Goal: Transaction & Acquisition: Obtain resource

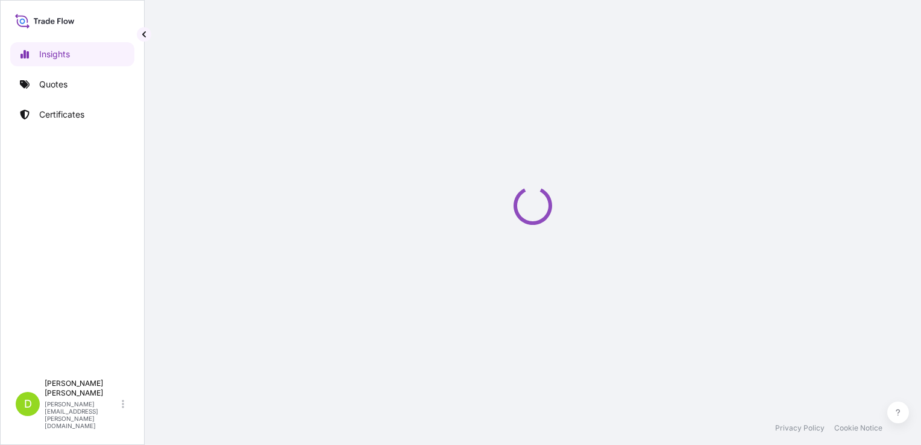
select select "2025"
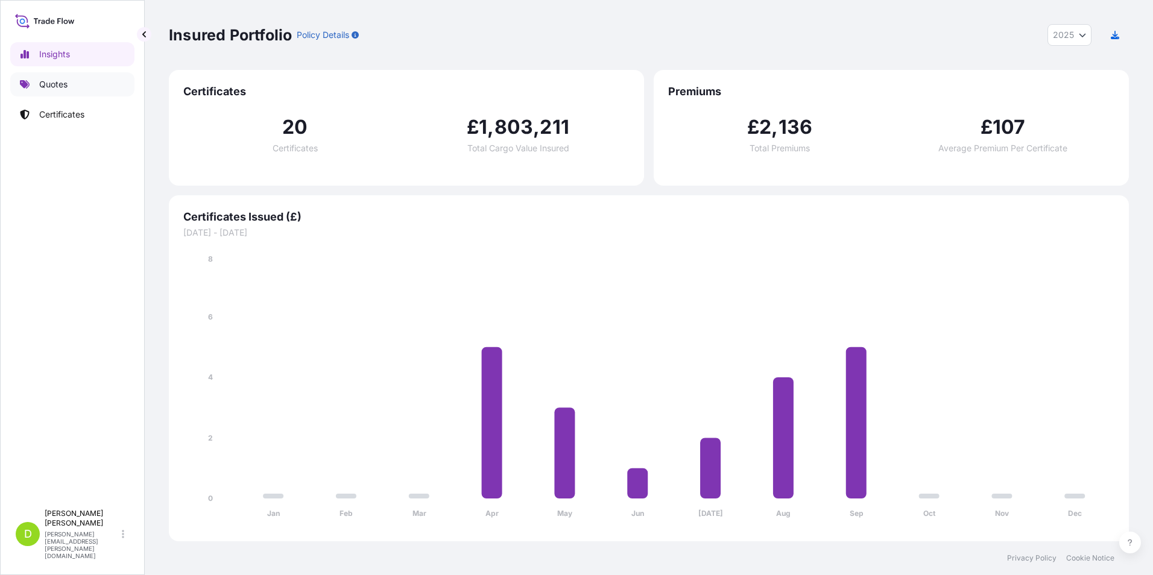
click at [48, 87] on p "Quotes" at bounding box center [53, 84] width 28 height 12
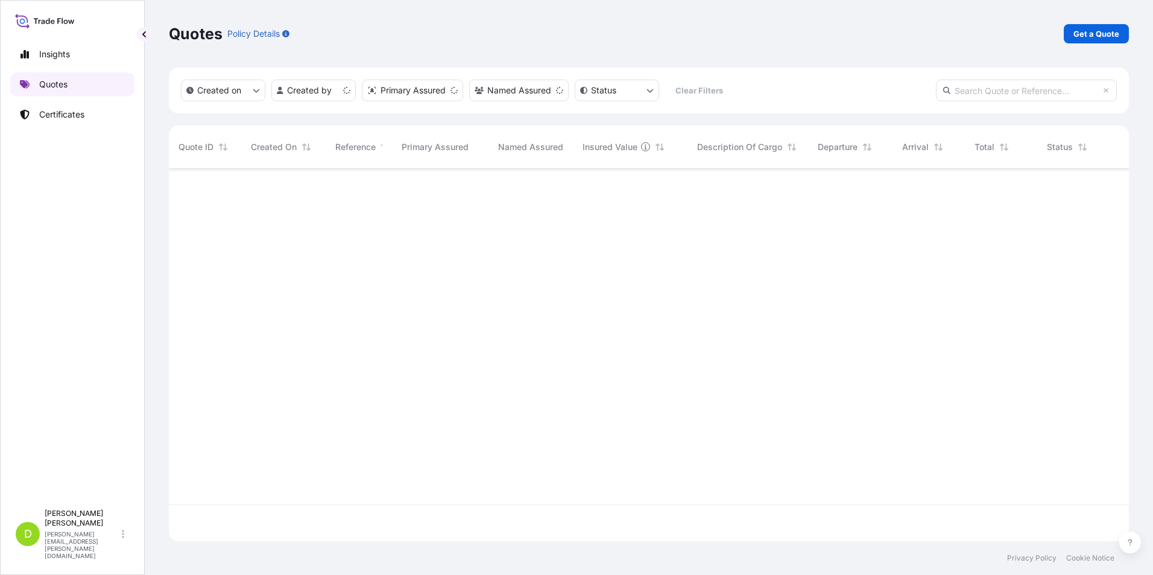
scroll to position [370, 951]
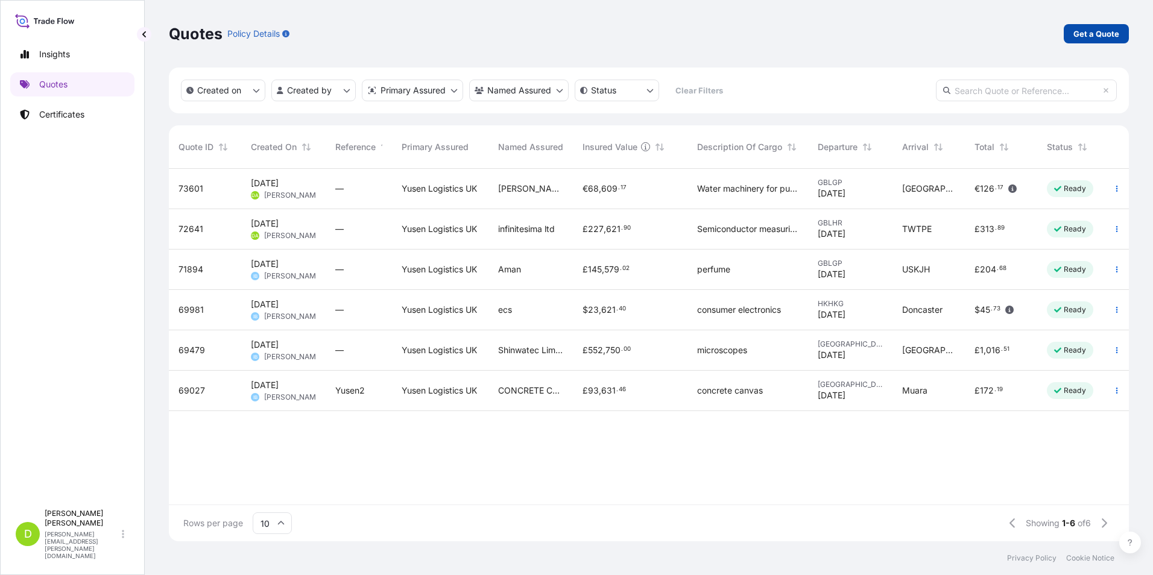
click at [921, 31] on p "Get a Quote" at bounding box center [1096, 34] width 46 height 12
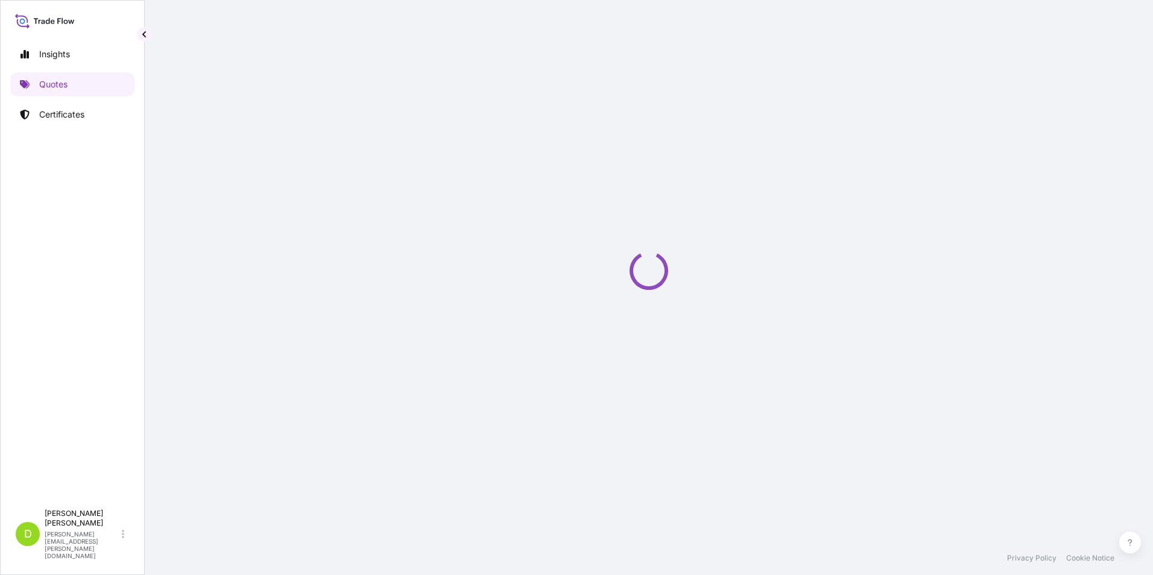
select select "Sea"
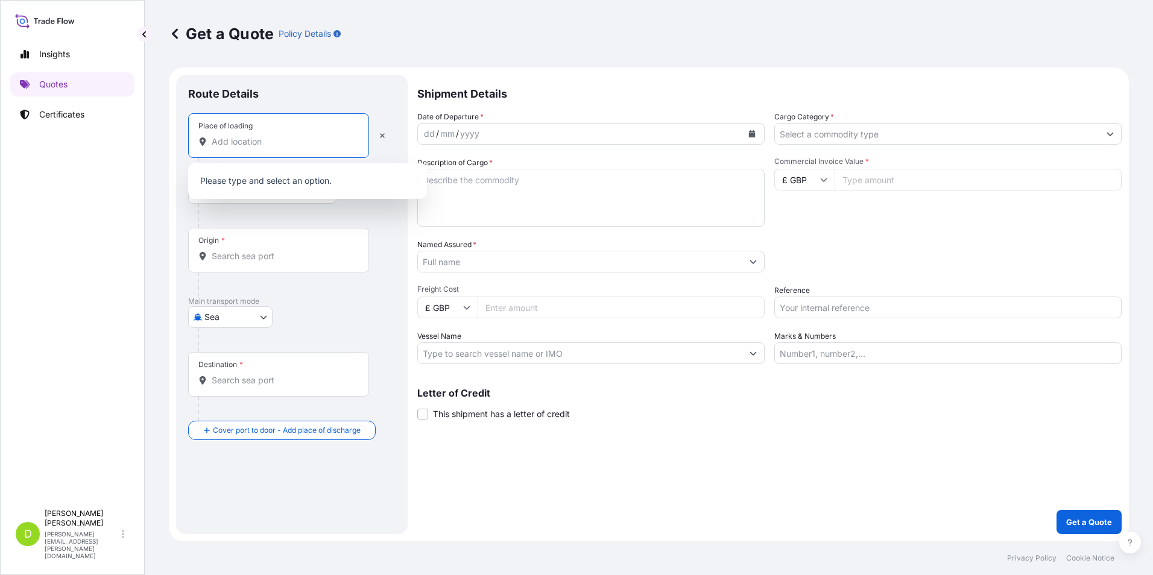
click at [216, 145] on input "Place of loading" at bounding box center [283, 142] width 142 height 12
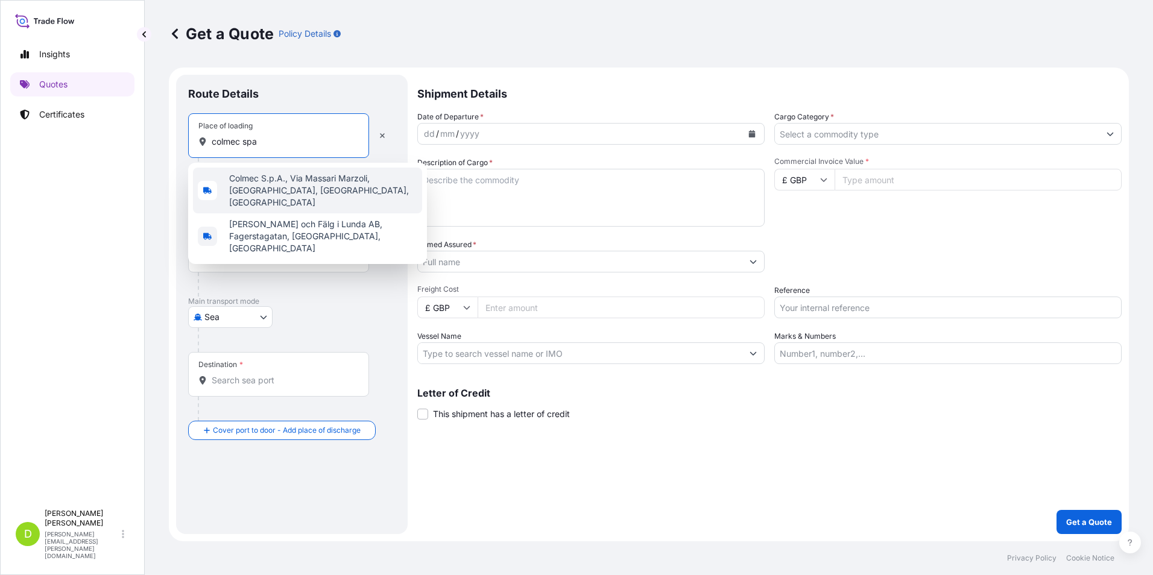
click at [291, 185] on span "Colmec S.p.A., Via Massari Marzoli, Busto Arsizio, VA, Italy" at bounding box center [323, 190] width 188 height 36
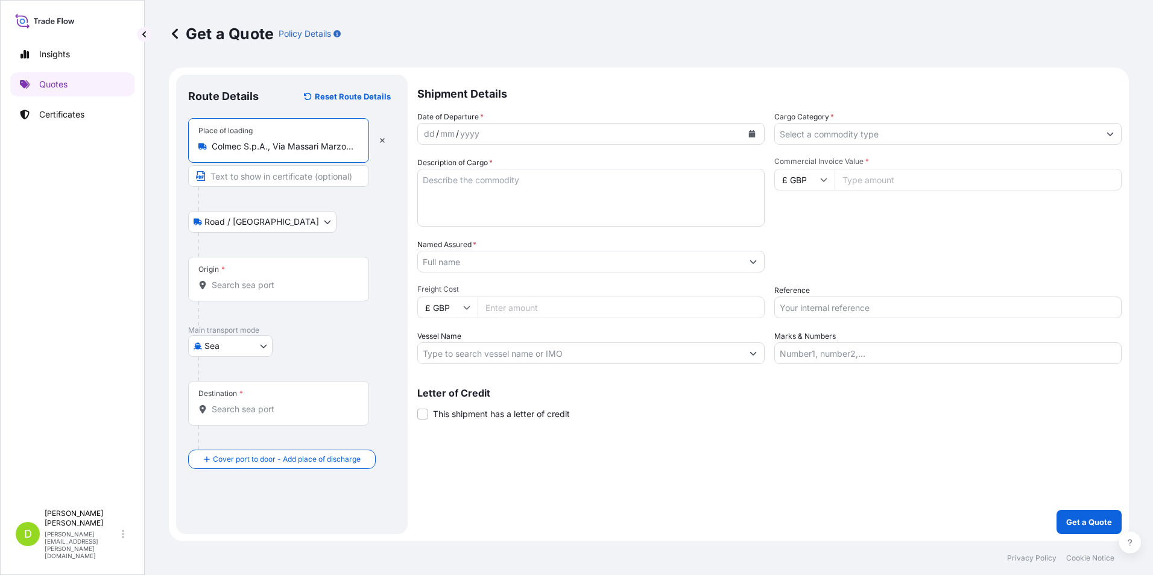
type input "Colmec S.p.A., Via Massari Marzoli, Busto Arsizio, VA, Italy"
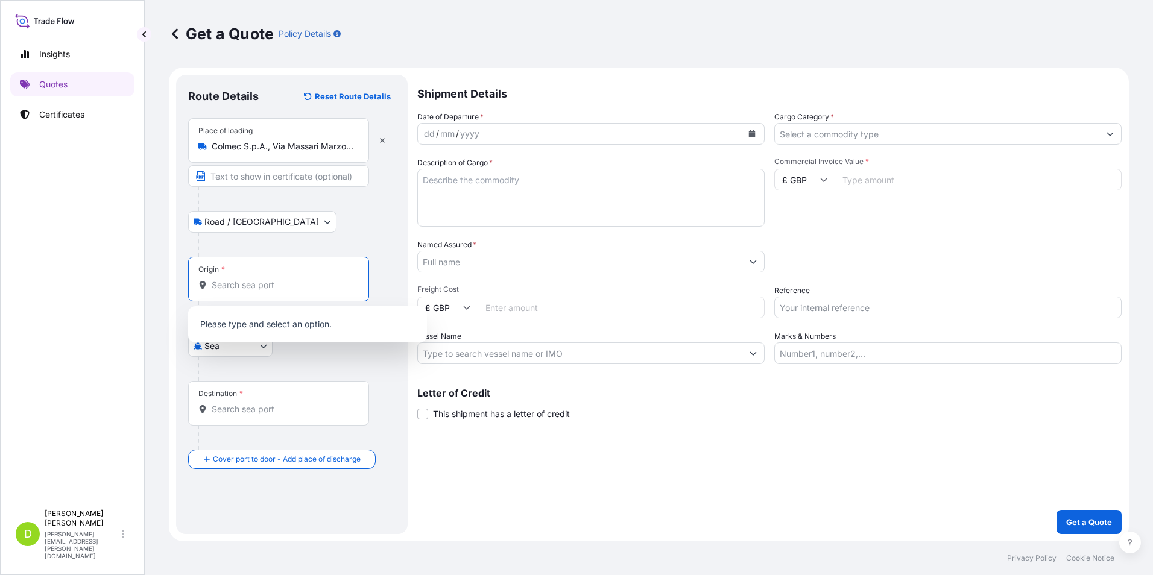
click at [241, 283] on input "Origin *" at bounding box center [283, 285] width 142 height 12
click at [356, 230] on div "Road / Inland Road / Inland" at bounding box center [291, 222] width 207 height 22
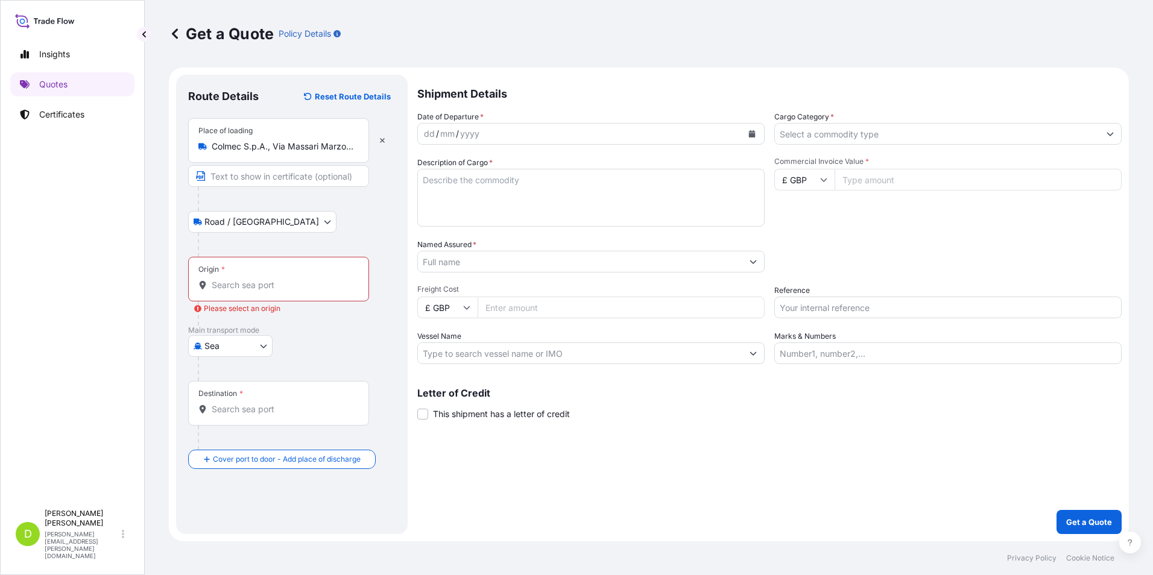
click at [260, 347] on body "Insights Quotes Certificates D Daniel Atkinson daniel.atkinson@uk.yusen-logisti…" at bounding box center [576, 287] width 1153 height 575
click at [234, 415] on div "Land" at bounding box center [230, 421] width 75 height 22
select select "Land"
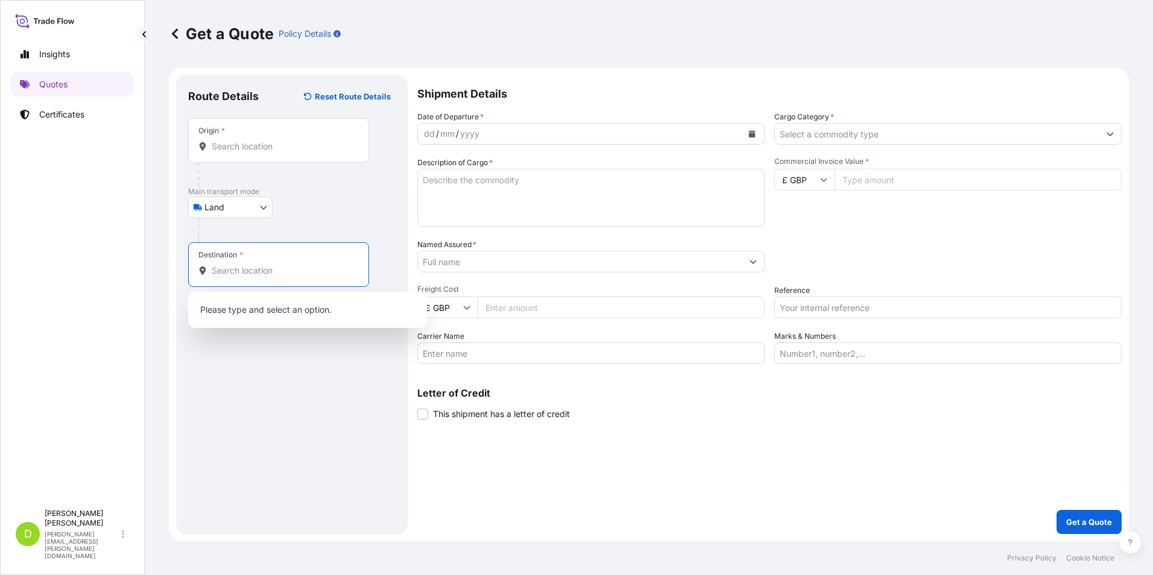
click at [219, 272] on input "Destination *" at bounding box center [283, 271] width 142 height 12
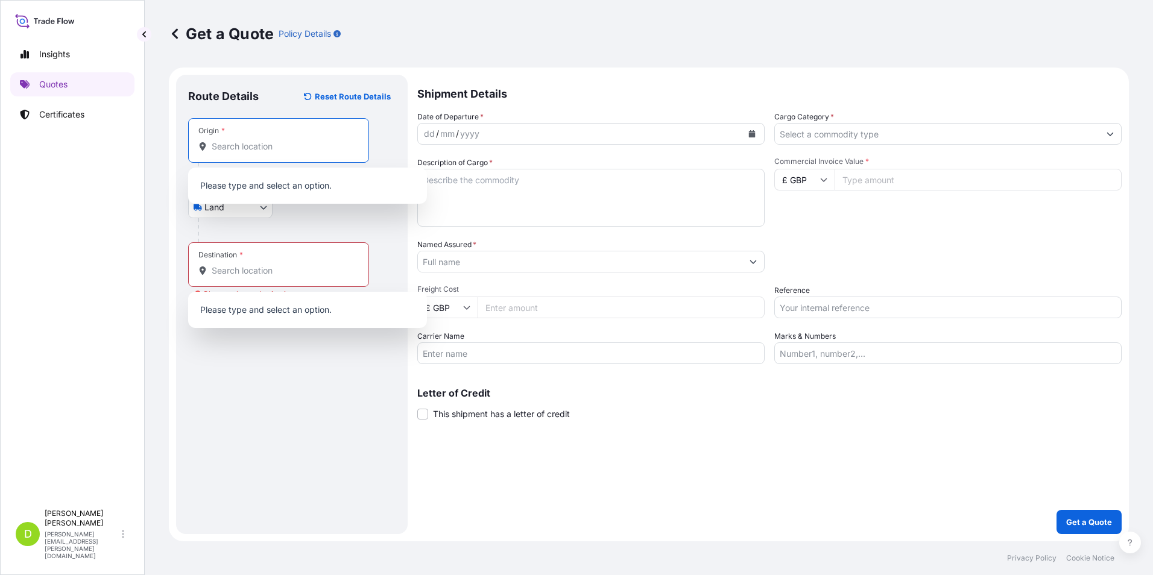
click at [244, 150] on input "Origin *" at bounding box center [283, 146] width 142 height 12
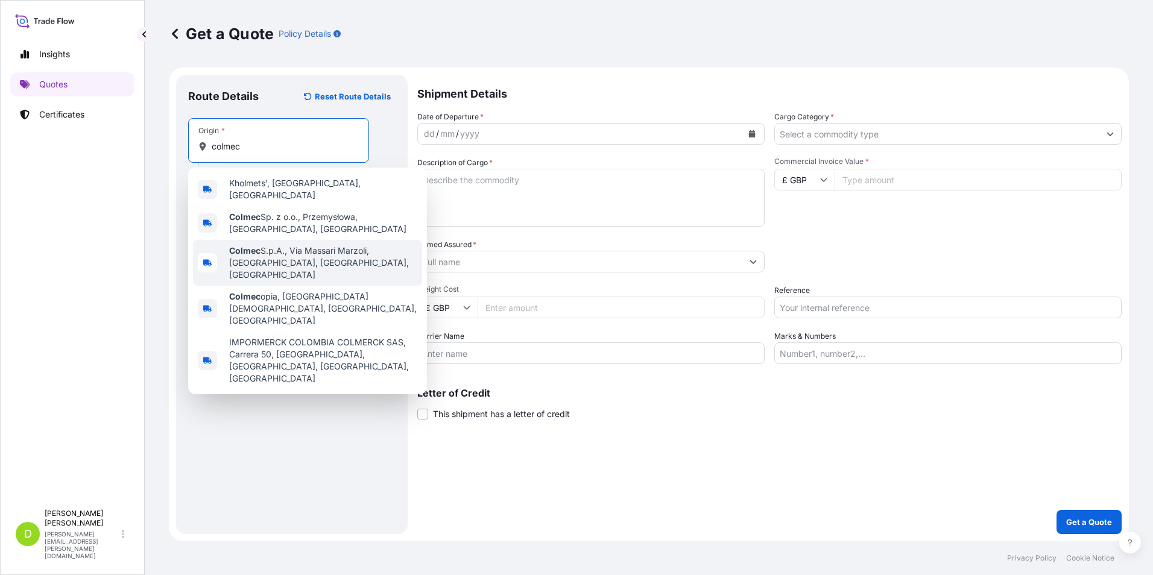
click at [281, 253] on span "Colmec S.p.A., Via Massari Marzoli, Busto Arsizio, VA, Italy" at bounding box center [323, 263] width 188 height 36
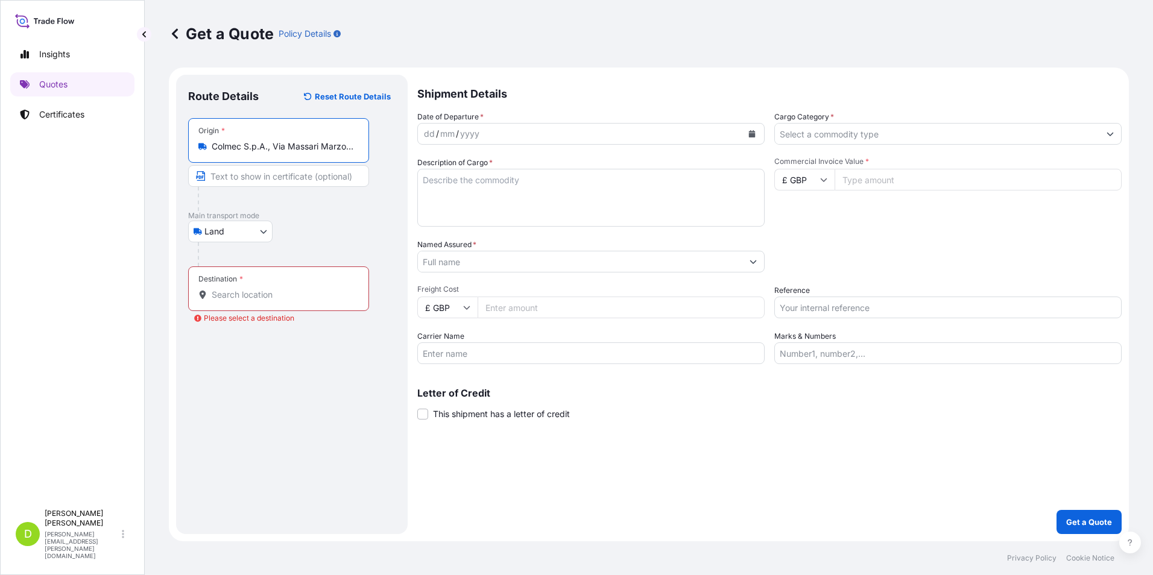
type input "Colmec S.p.A., Via Massari Marzoli, Busto Arsizio, VA, Italy"
click at [261, 235] on body "Insights Quotes Certificates D Daniel Atkinson daniel.atkinson@uk.yusen-logisti…" at bounding box center [576, 287] width 1153 height 575
click at [227, 328] on div "Sea" at bounding box center [230, 328] width 75 height 22
select select "Sea"
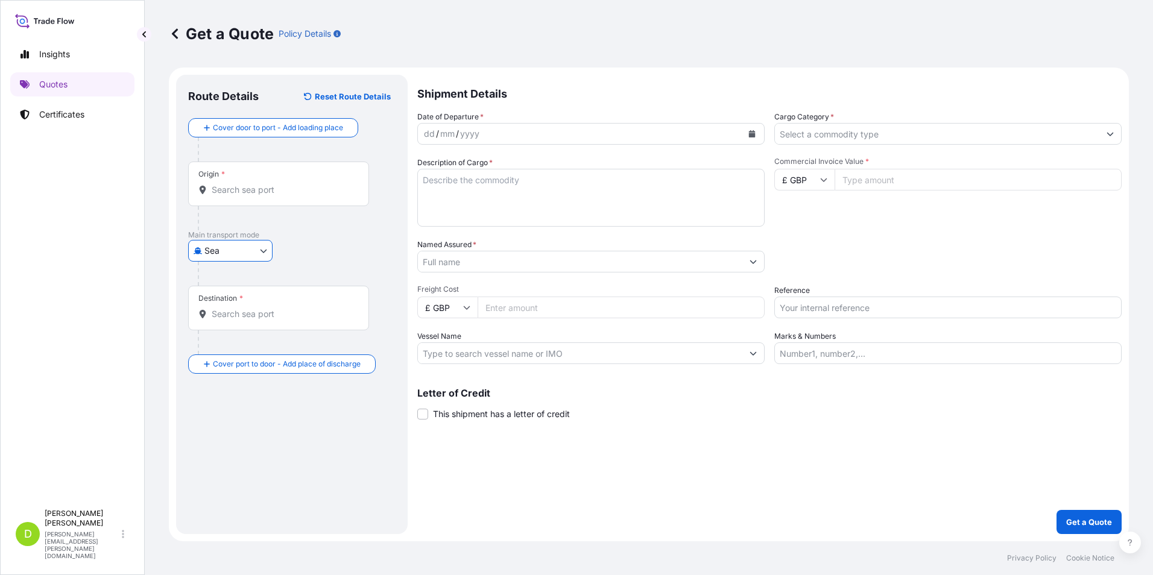
click at [228, 192] on input "Origin *" at bounding box center [283, 190] width 142 height 12
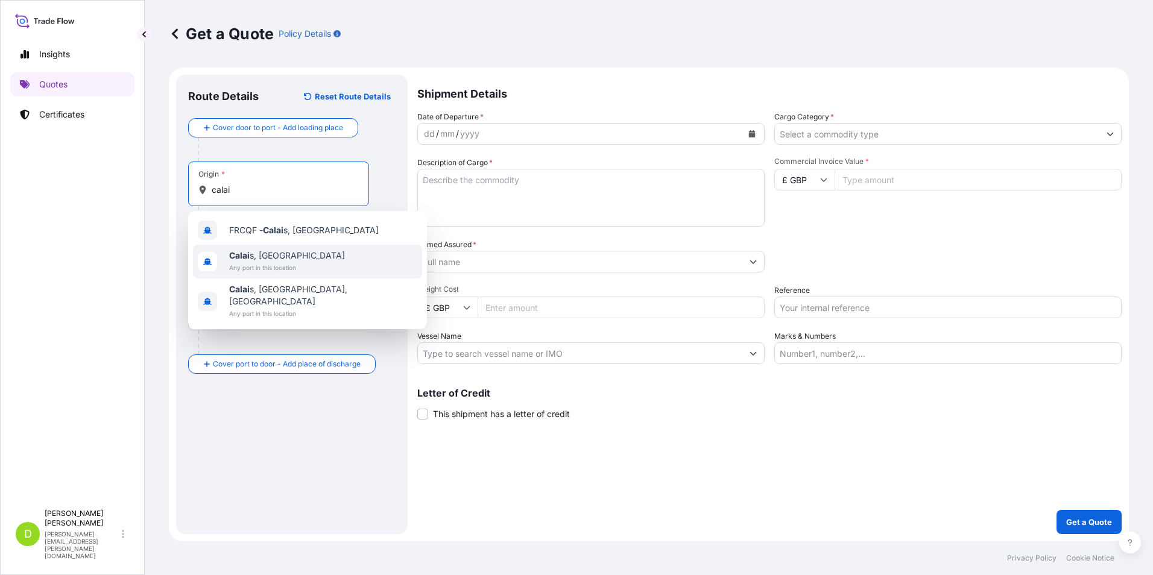
click at [269, 262] on span "Any port in this location" at bounding box center [287, 268] width 116 height 12
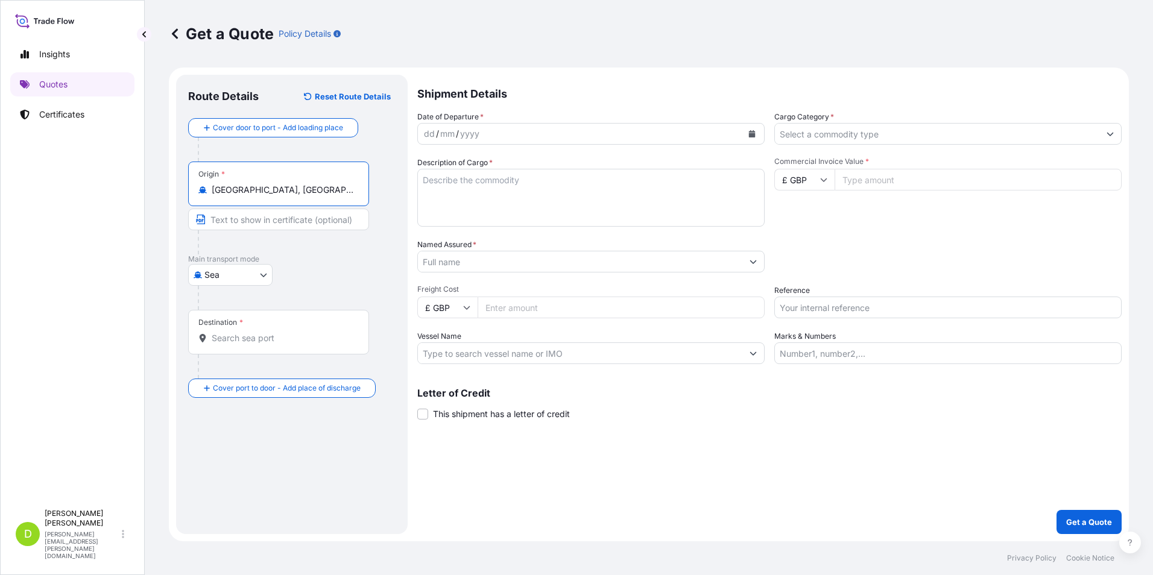
type input "Calais, France"
click at [233, 342] on input "Destination *" at bounding box center [283, 338] width 142 height 12
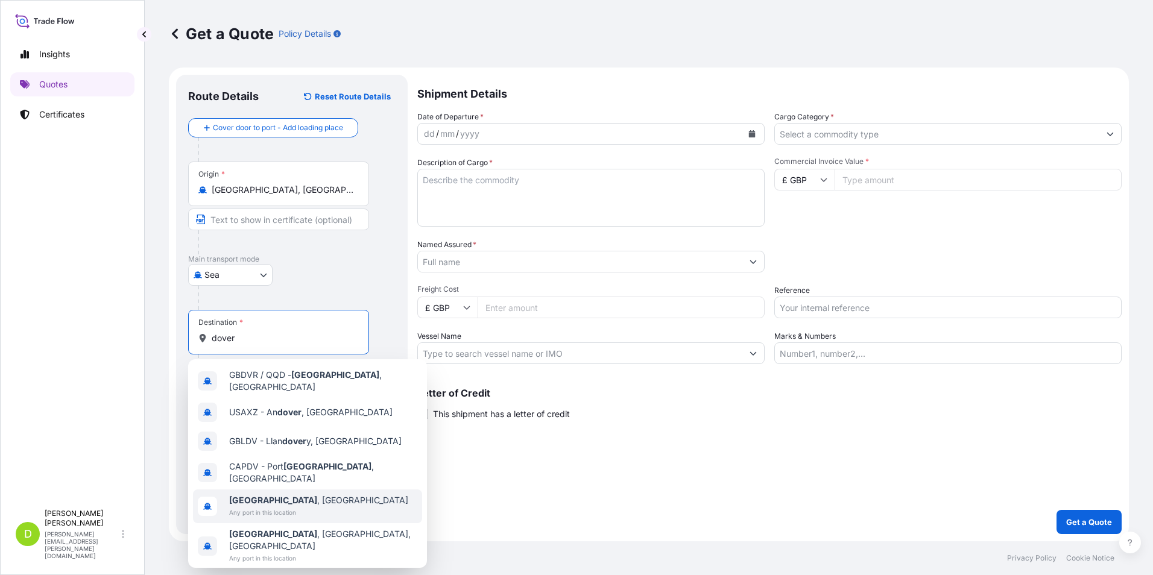
click at [262, 444] on span "Dover , UK" at bounding box center [318, 500] width 179 height 12
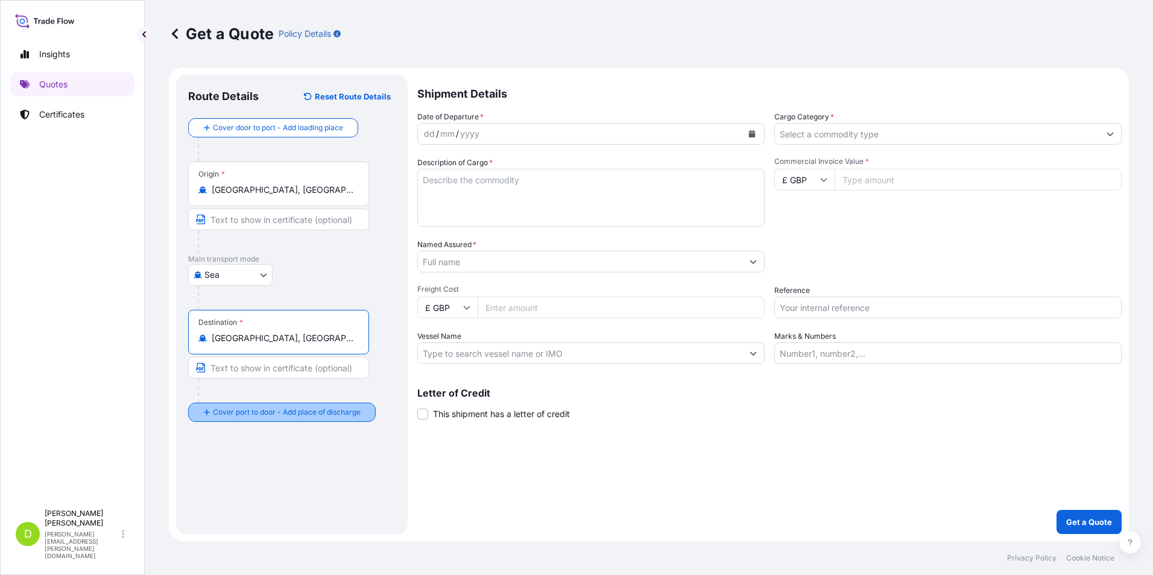
type input "Dover, UK"
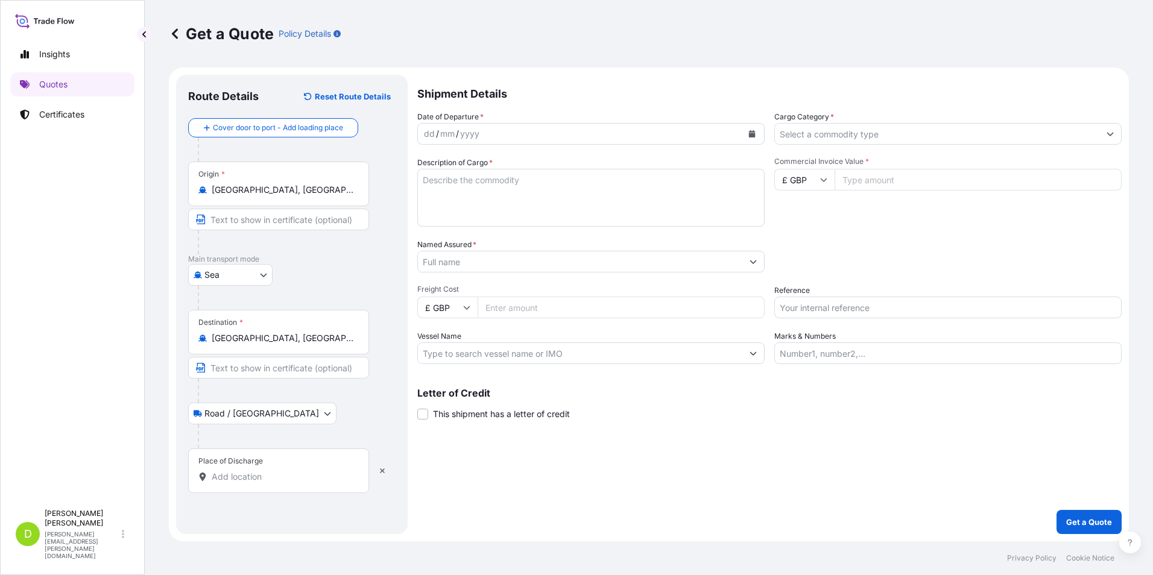
click at [233, 444] on input "Place of Discharge" at bounding box center [283, 477] width 142 height 12
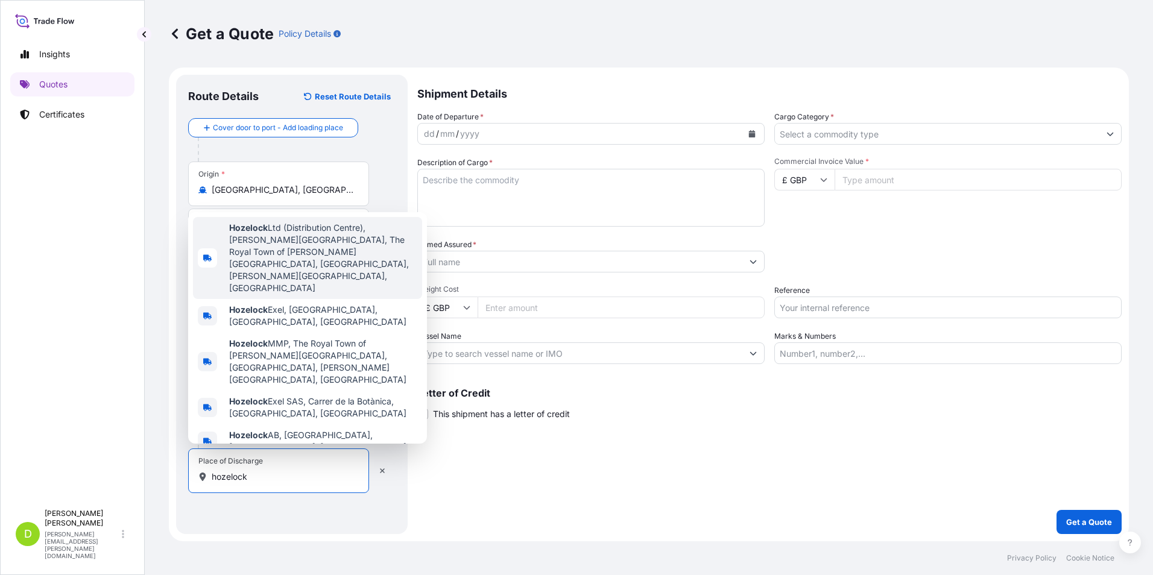
click at [324, 289] on span "Hozelock Ltd (Distribution Centre), Kingsbury Road, The Royal Town of Sutton Co…" at bounding box center [323, 258] width 188 height 72
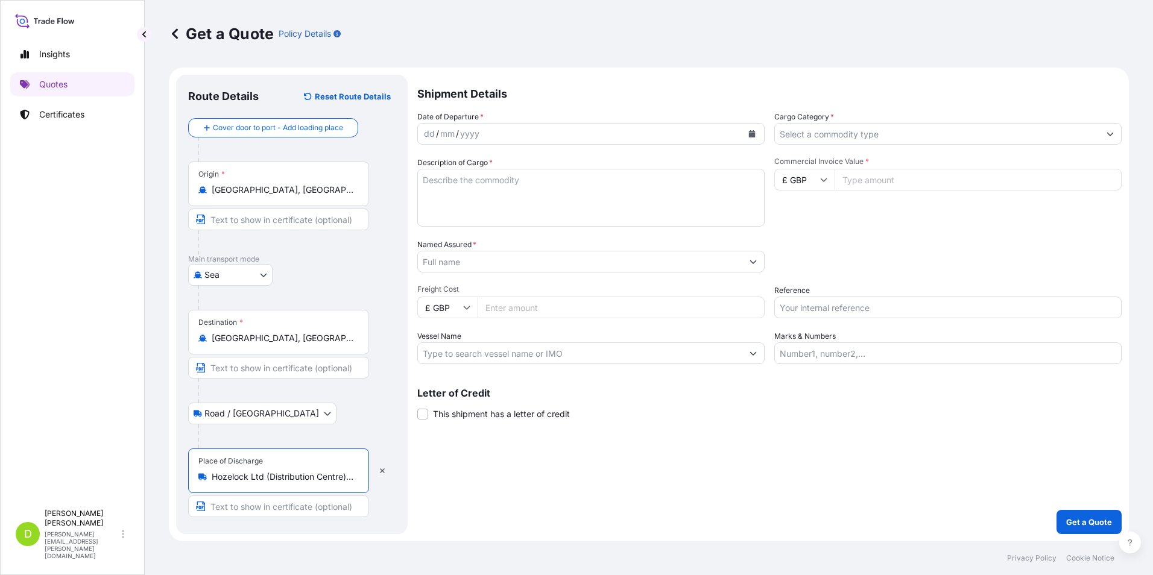
type input "Hozelock Ltd (Distribution Centre), Kingsbury Road, The Royal Town of Sutton Co…"
click at [753, 135] on icon "Calendar" at bounding box center [752, 133] width 7 height 7
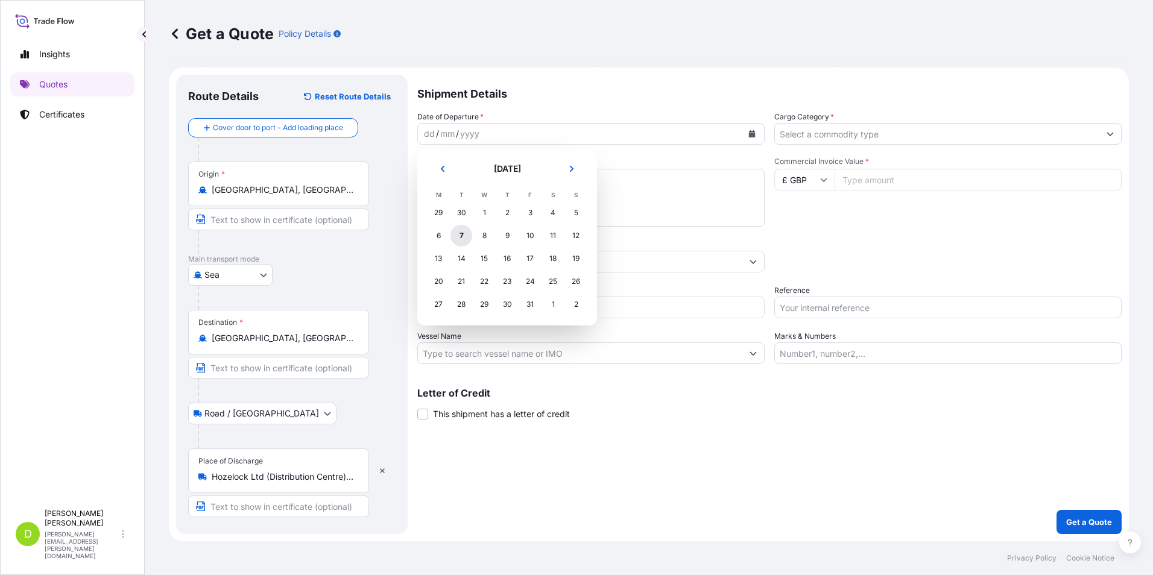
click at [463, 233] on div "7" at bounding box center [461, 236] width 22 height 22
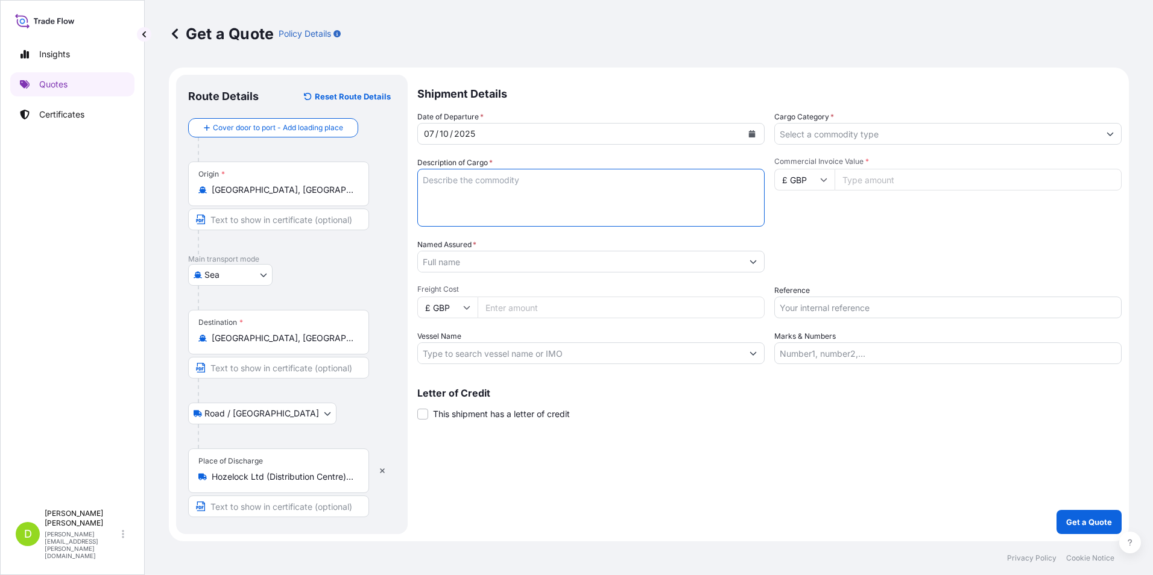
click at [497, 184] on textarea "Description of Cargo *" at bounding box center [590, 198] width 347 height 58
click at [469, 181] on textarea "Description of Cargo *" at bounding box center [590, 198] width 347 height 58
paste textarea "Oven for thermoplastic tubes"
click at [482, 196] on textarea "Oven for thermoplastic tubes x3" at bounding box center [590, 198] width 347 height 58
type textarea "Oven for thermoplastic tubes x3 Heater and thermocouple for oven"
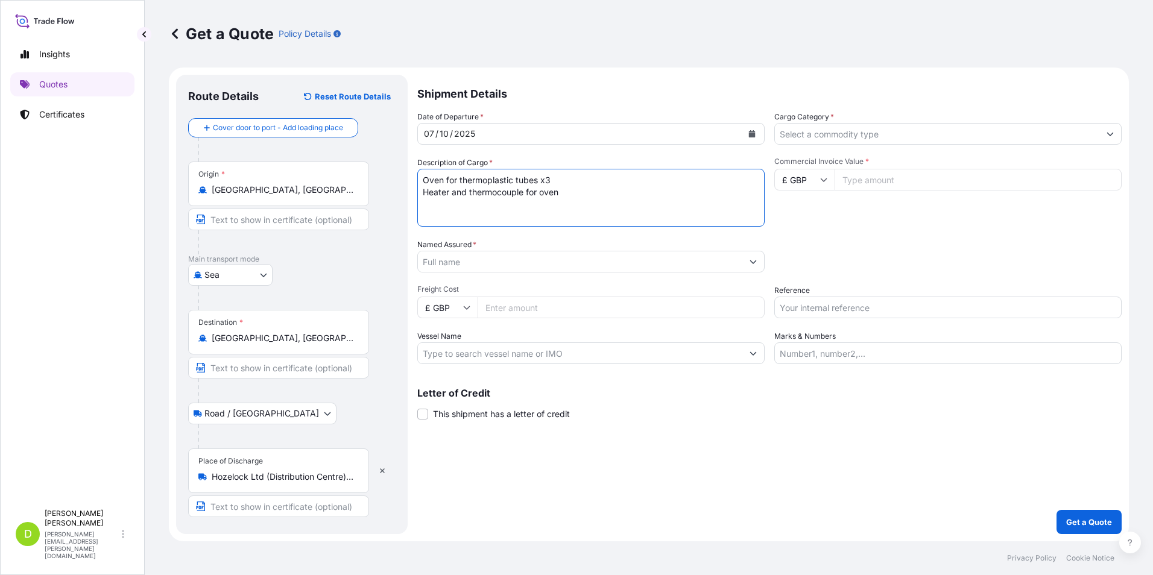
click at [752, 265] on icon "Show suggestions" at bounding box center [752, 261] width 7 height 7
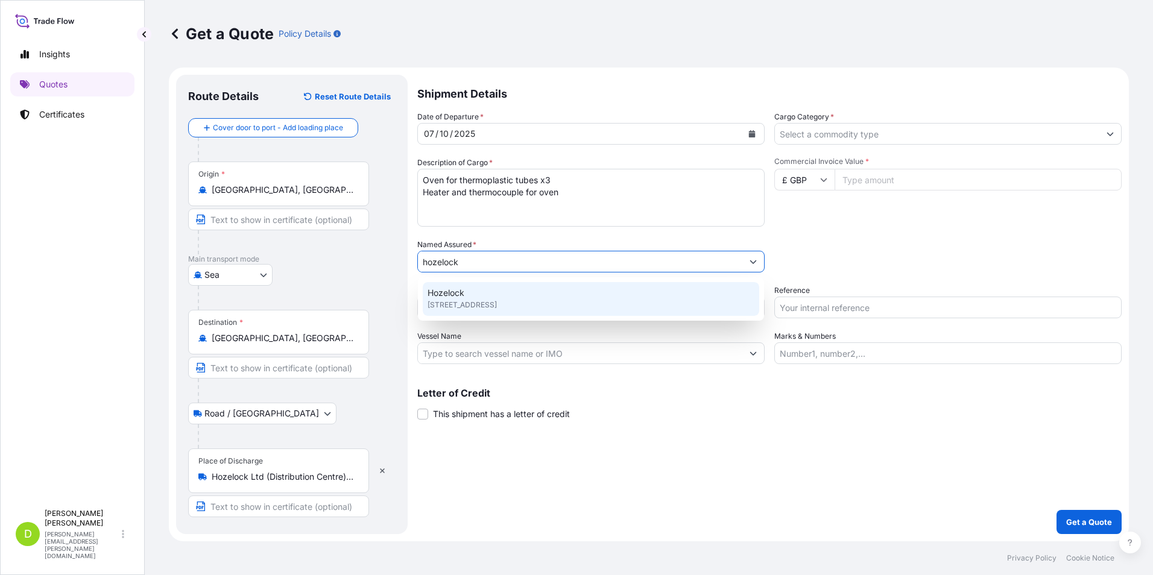
click at [497, 307] on span "B76 1AB, B76 1AB, Birmingham, United Kingdom" at bounding box center [461, 305] width 69 height 12
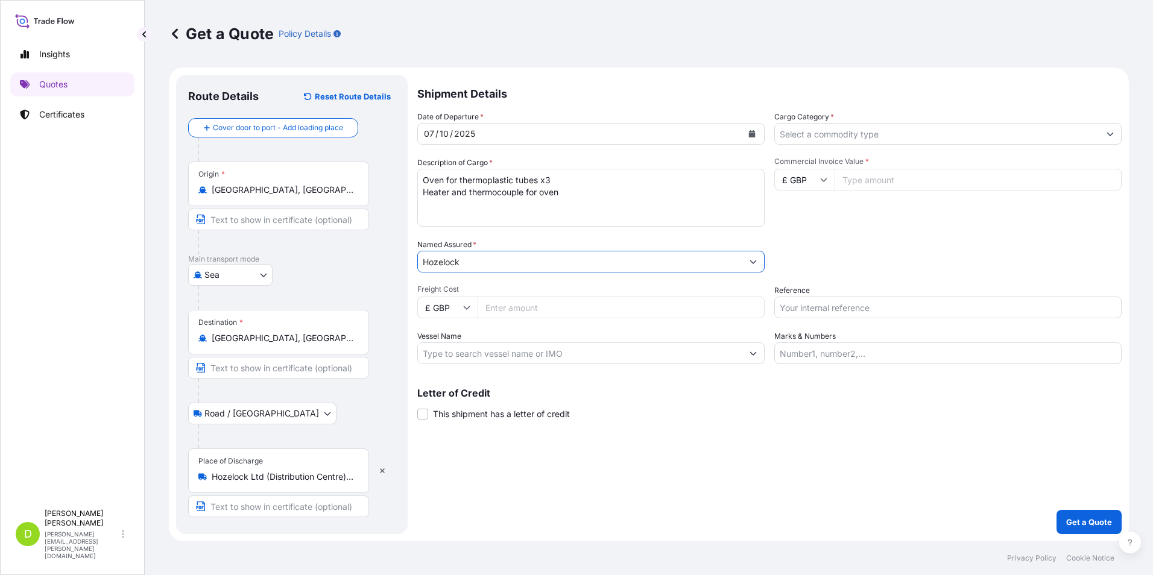
type input "Hozelock"
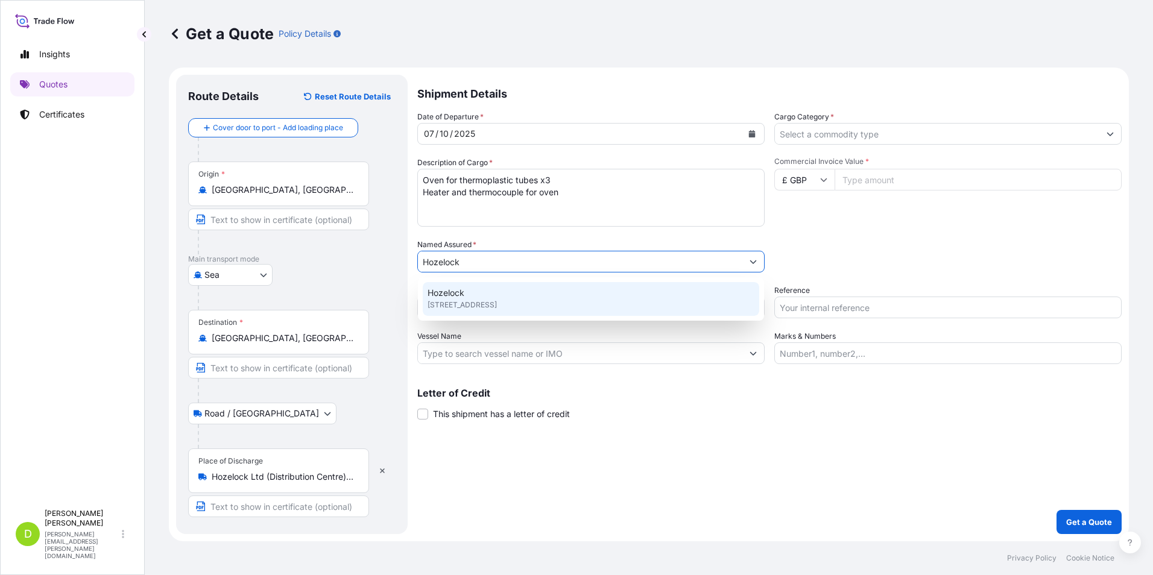
click at [489, 307] on span "B76 1AB, B76 1AB, Birmingham, United Kingdom" at bounding box center [461, 305] width 69 height 12
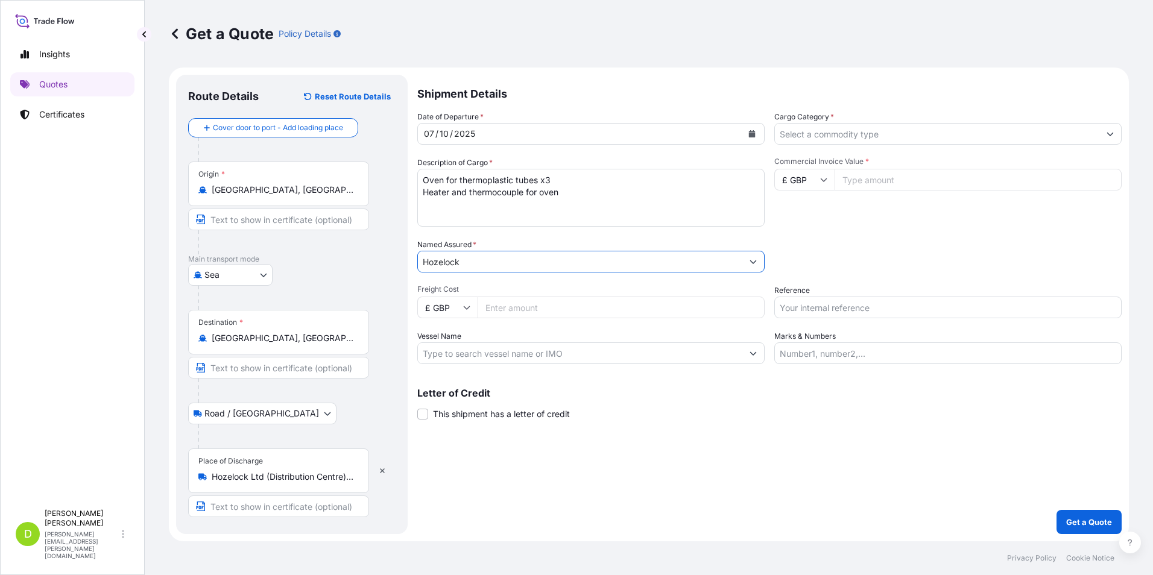
click at [495, 307] on input "Freight Cost" at bounding box center [620, 308] width 287 height 22
type input "1095"
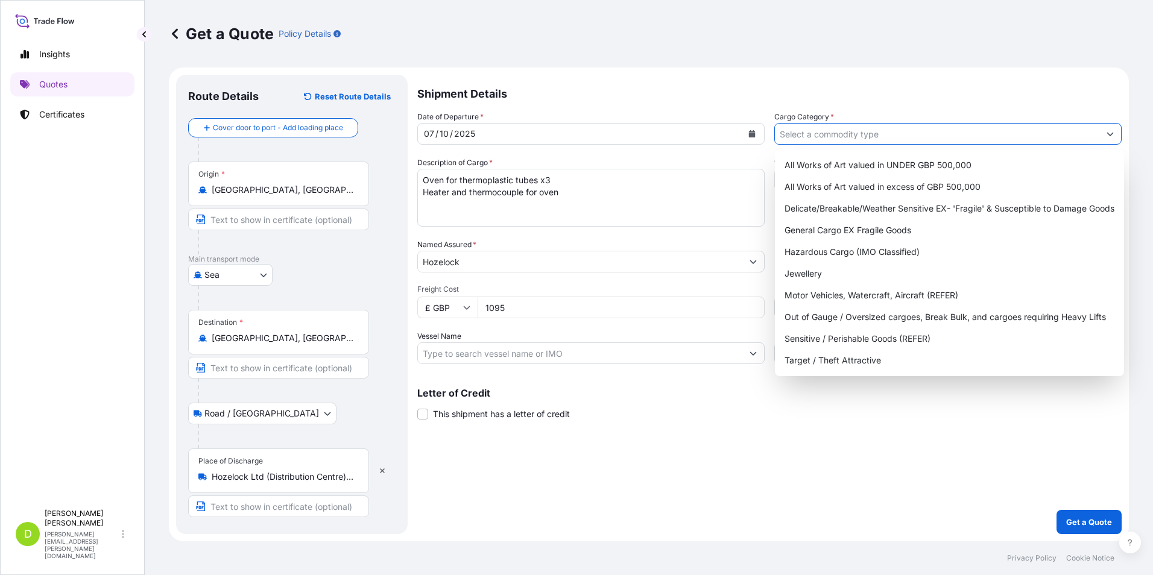
click at [921, 132] on icon "Show suggestions" at bounding box center [1109, 133] width 7 height 7
click at [921, 213] on div "Delicate/Breakable/Weather Sensitive EX- 'Fragile' & Susceptible to Damage Goods" at bounding box center [948, 209] width 339 height 22
type input "Delicate/Breakable/Weather Sensitive EX- 'Fragile' & Susceptible to Damage Goods"
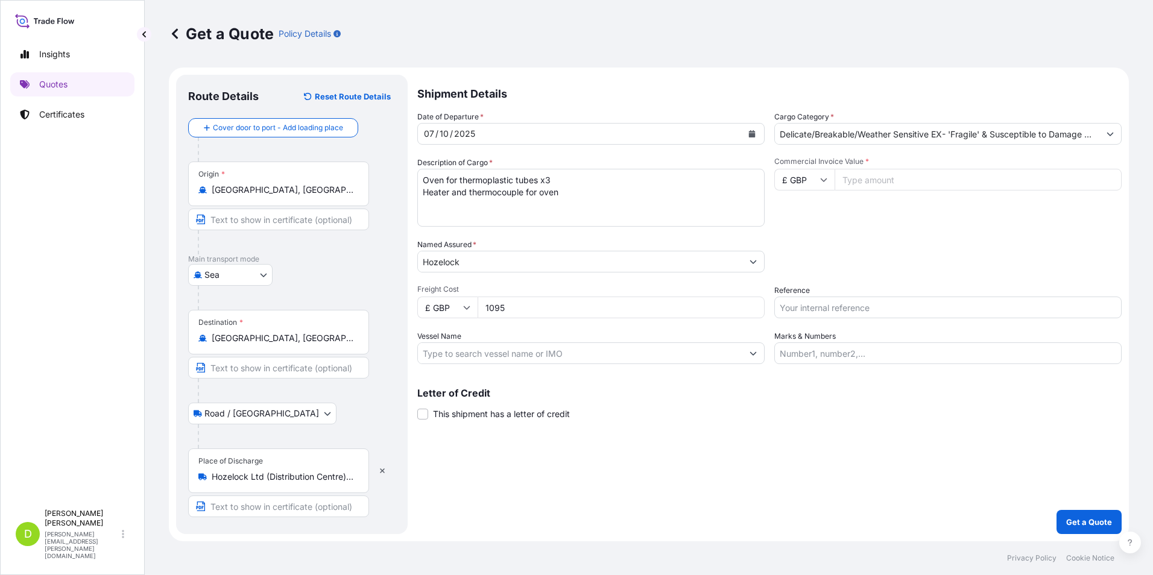
click at [825, 181] on icon at bounding box center [823, 180] width 7 height 4
click at [805, 213] on div "€ EUR" at bounding box center [804, 212] width 51 height 23
type input "€ EUR"
click at [868, 180] on input "Commercial Invoice Value *" at bounding box center [977, 180] width 287 height 22
type input "66689"
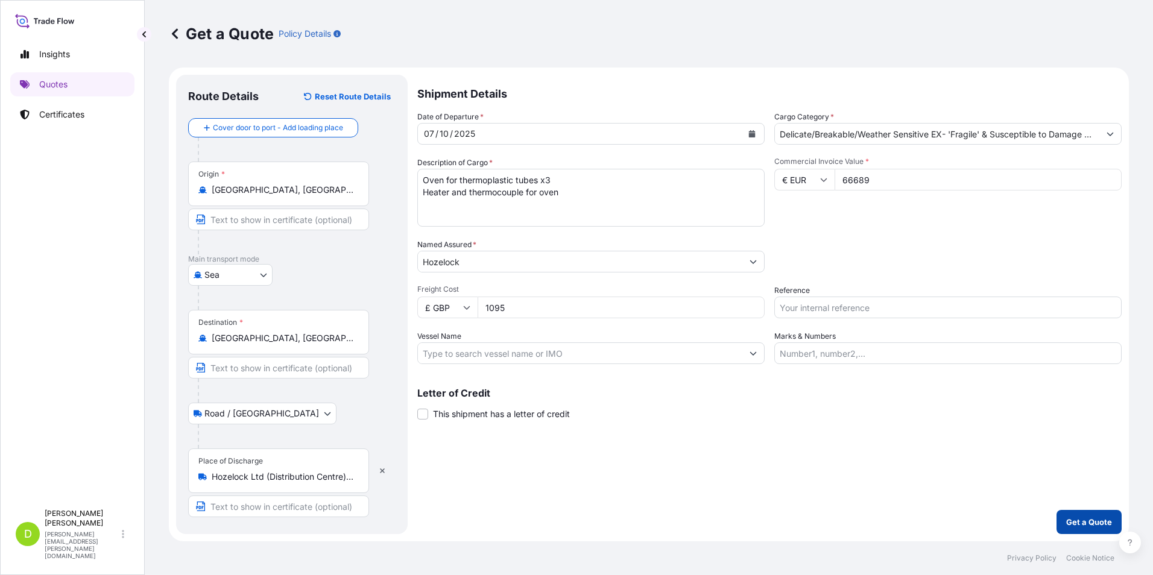
click at [921, 444] on p "Get a Quote" at bounding box center [1089, 522] width 46 height 12
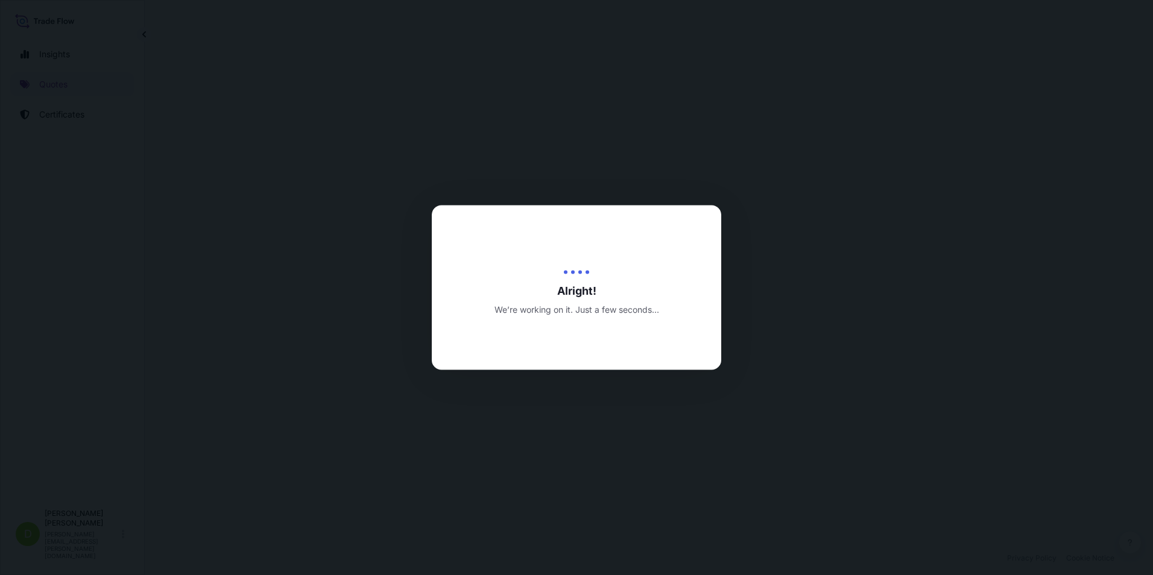
select select "Sea"
select select "Road / Inland"
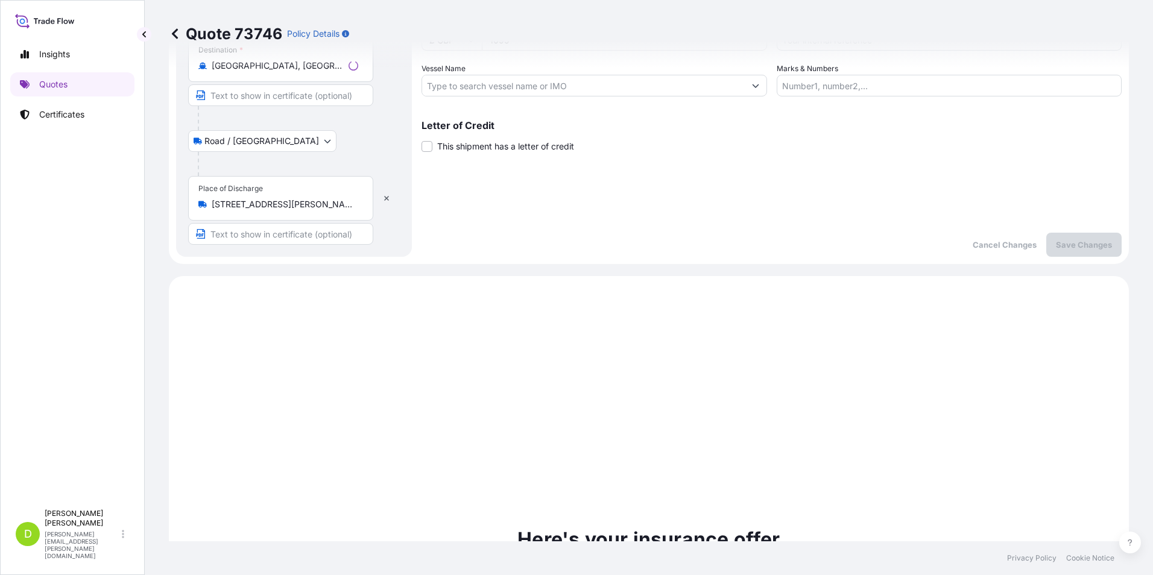
scroll to position [483, 0]
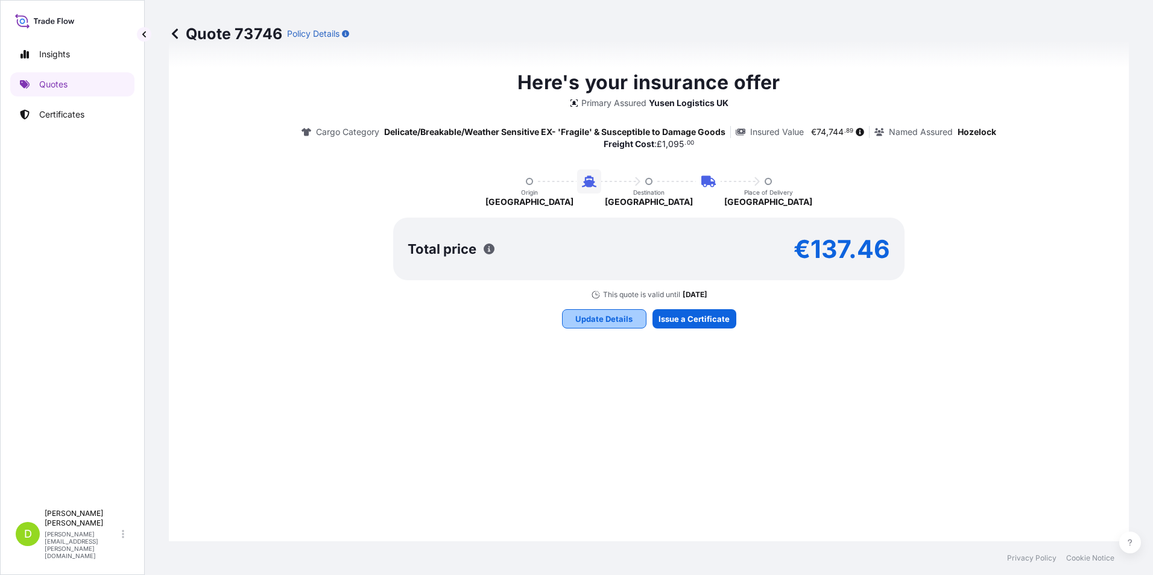
click at [579, 318] on p "Update Details" at bounding box center [603, 319] width 57 height 12
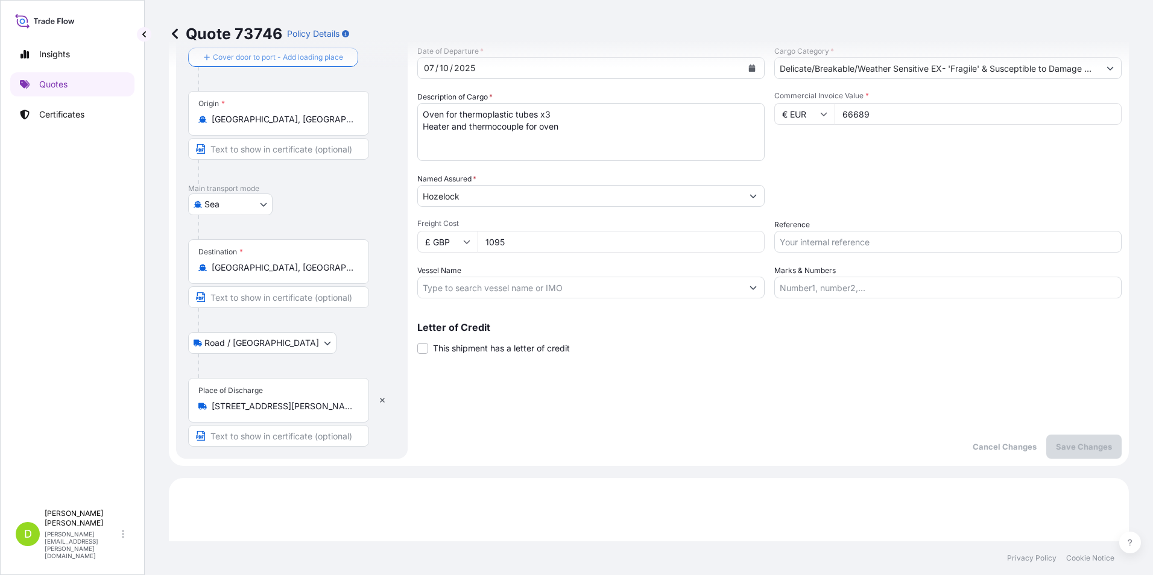
scroll to position [19, 0]
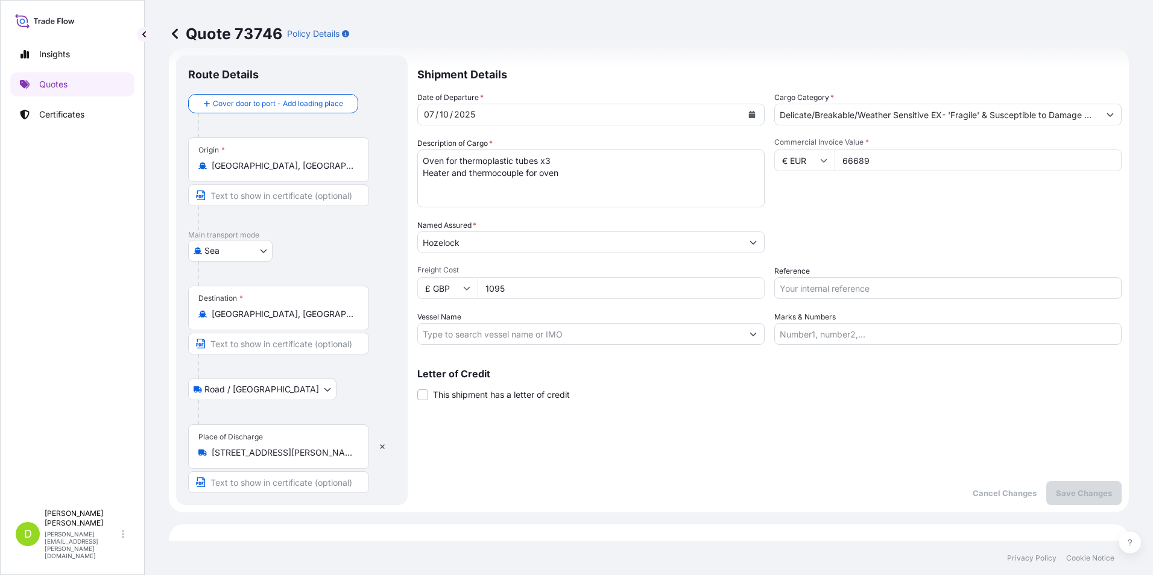
click at [499, 295] on input "1095" at bounding box center [620, 288] width 287 height 22
click at [494, 291] on input "1095" at bounding box center [620, 288] width 287 height 22
type input "1195"
click at [921, 444] on p "Save Changes" at bounding box center [1084, 493] width 56 height 12
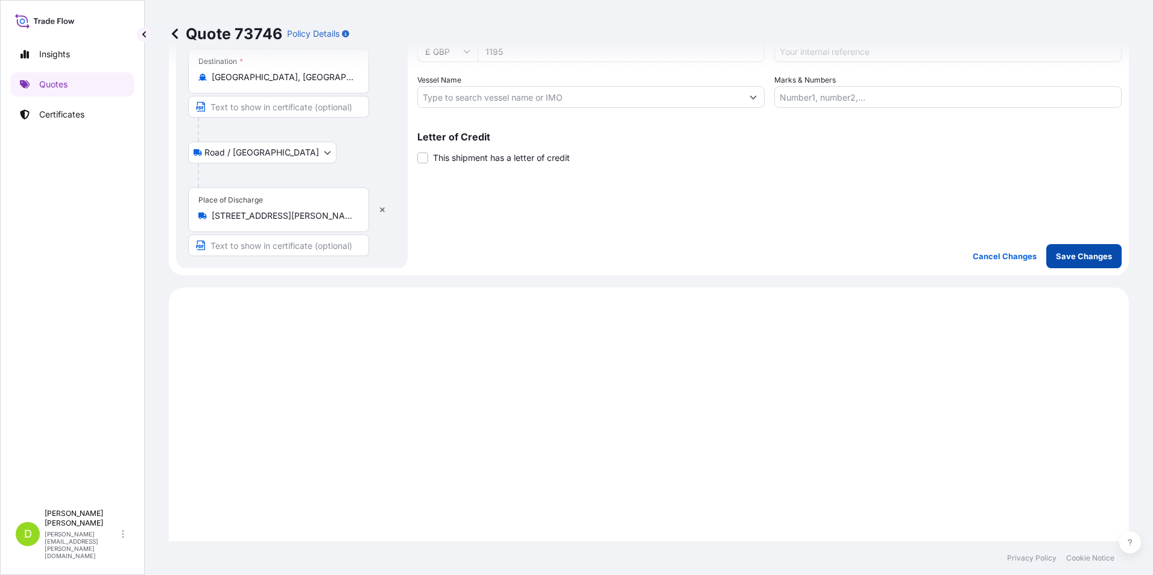
scroll to position [483, 0]
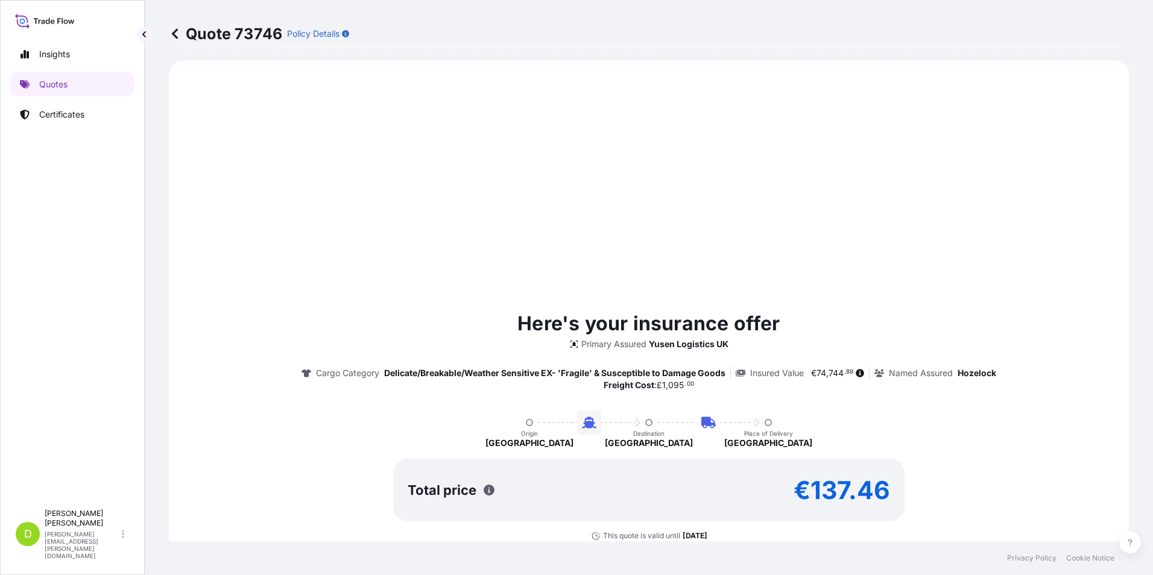
select select "Sea"
select select "Road / Inland"
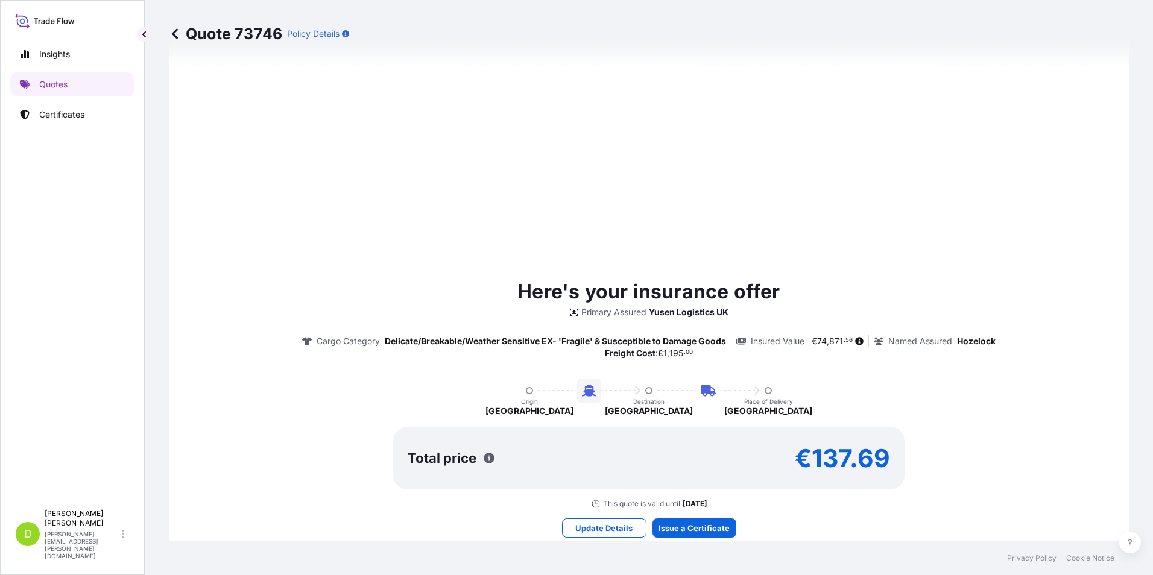
scroll to position [544, 0]
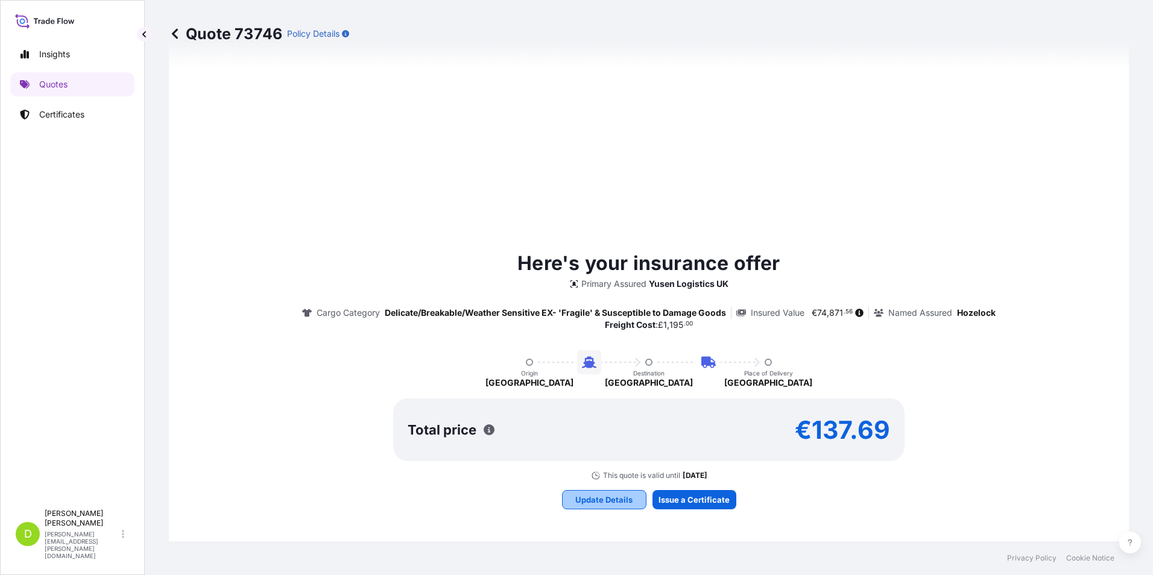
click at [600, 444] on p "Update Details" at bounding box center [603, 500] width 57 height 12
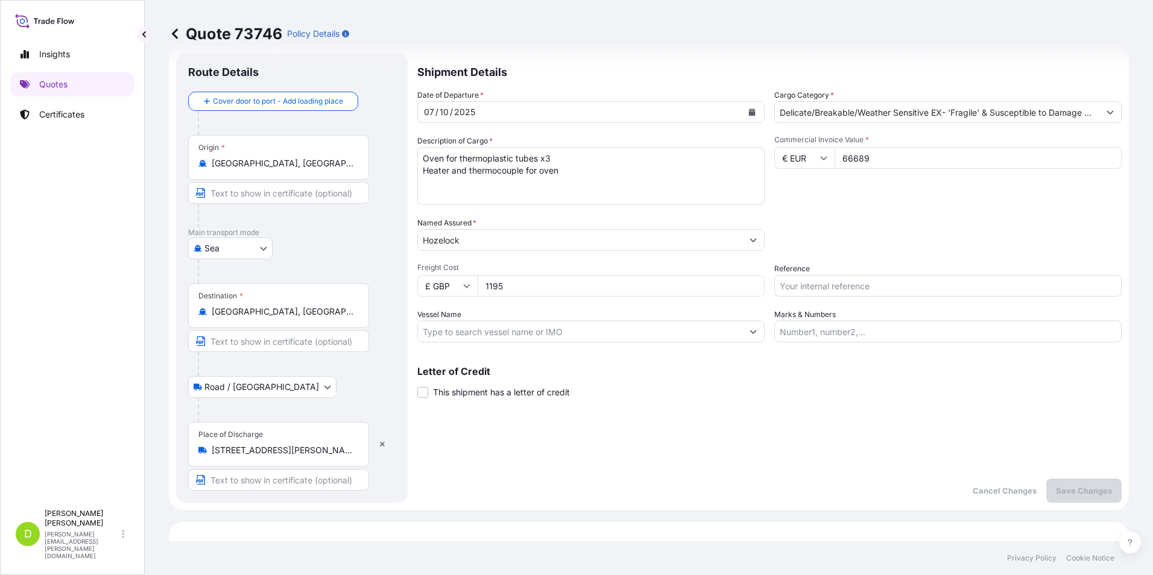
scroll to position [19, 0]
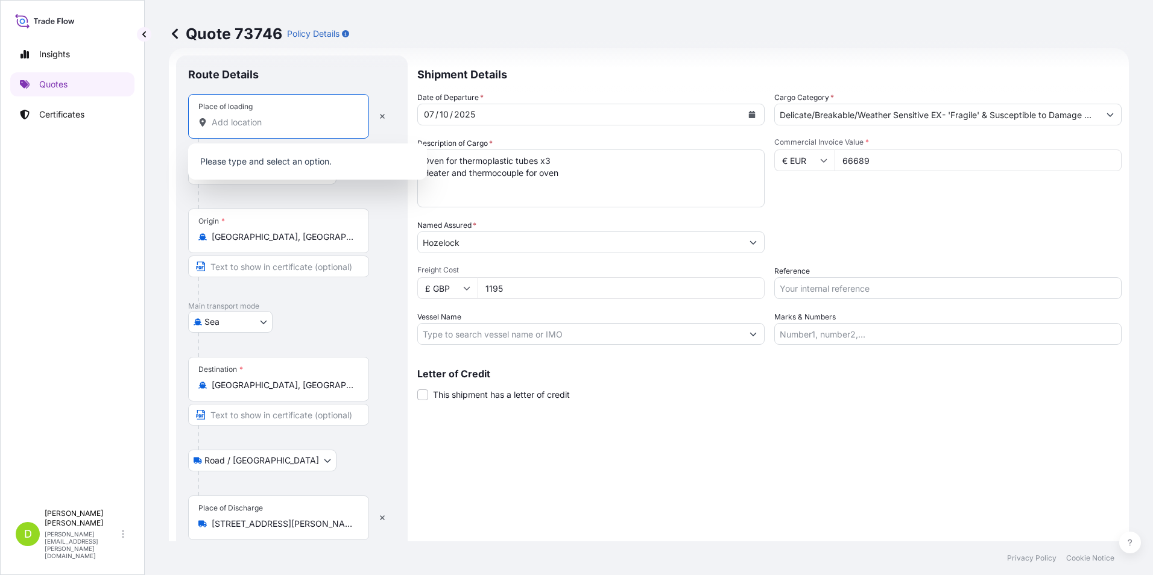
click at [232, 127] on input "Place of loading" at bounding box center [283, 122] width 142 height 12
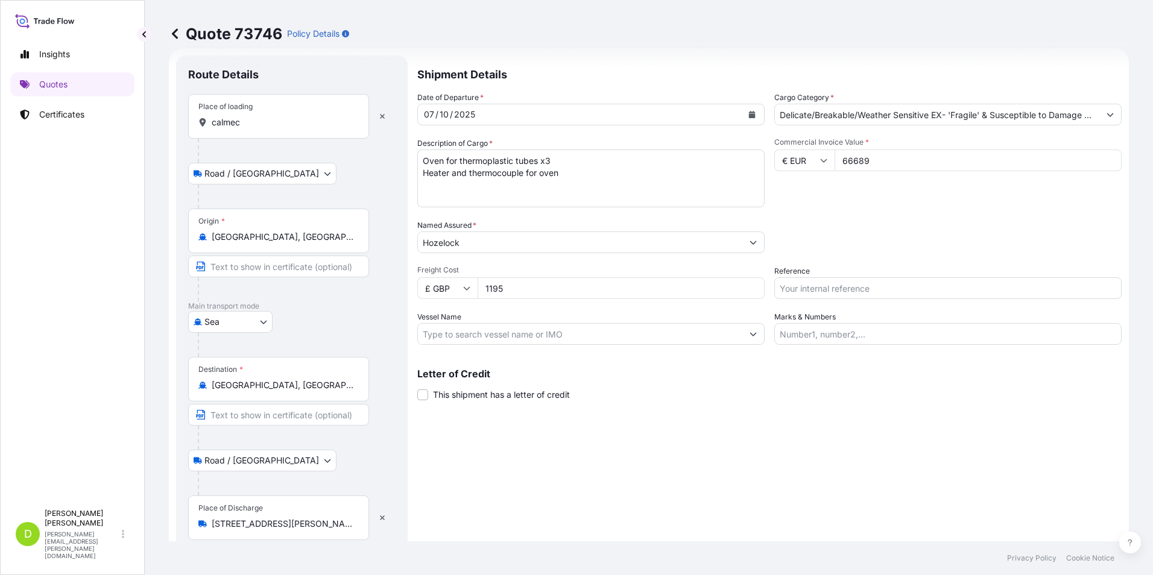
click at [254, 125] on input "calmec" at bounding box center [283, 122] width 142 height 12
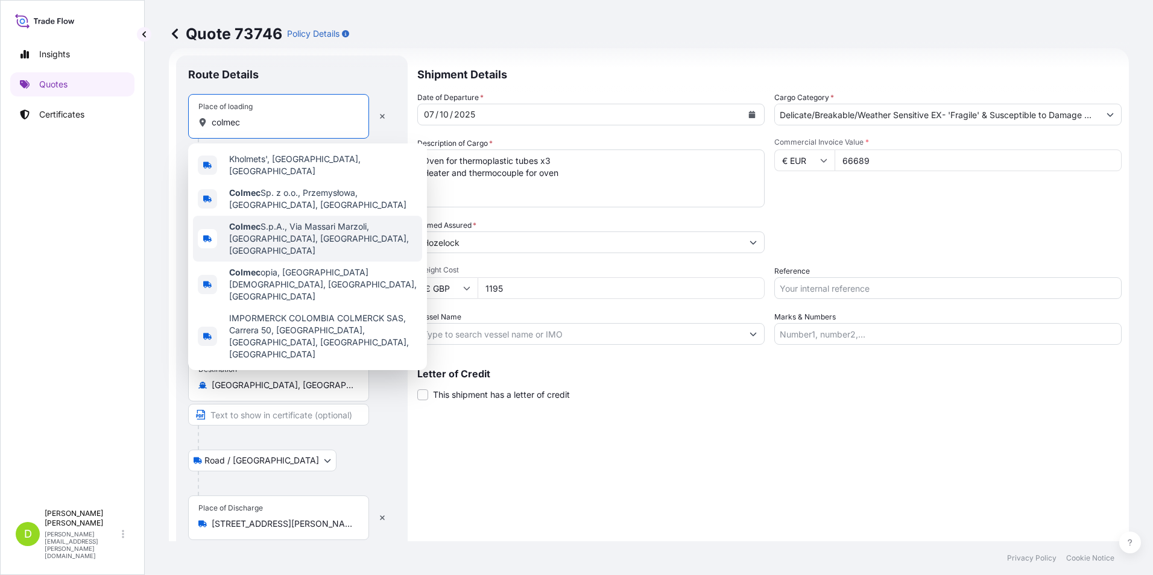
click at [300, 221] on span "Colmec S.p.A., Via Massari Marzoli, Busto Arsizio, VA, Italy" at bounding box center [323, 239] width 188 height 36
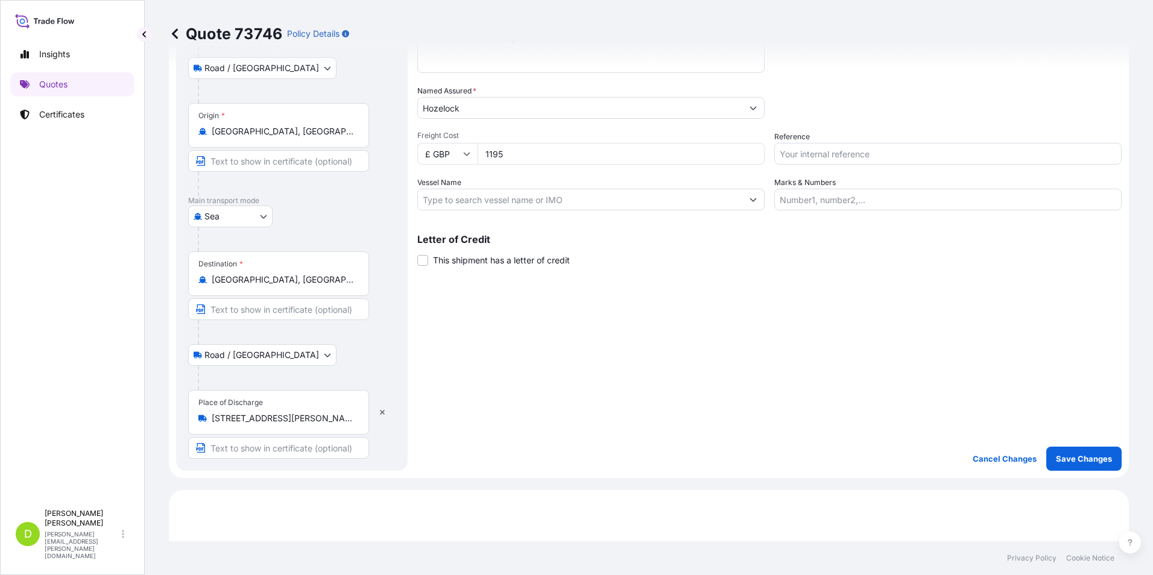
scroll to position [260, 0]
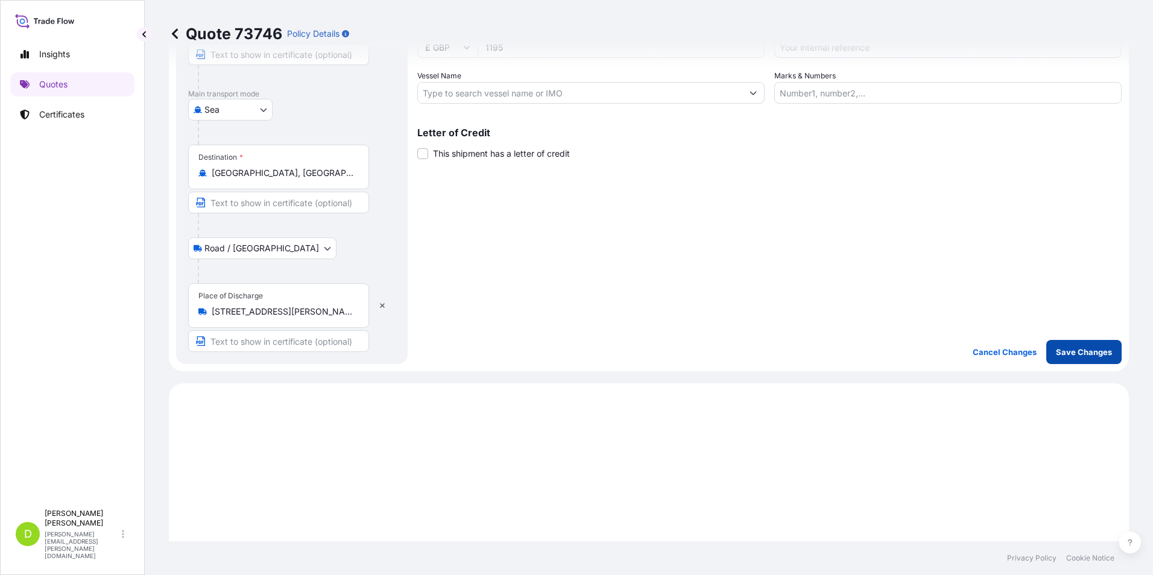
type input "Colmec S.p.A., Via Massari Marzoli, Busto Arsizio, VA, Italy"
click at [921, 346] on p "Save Changes" at bounding box center [1084, 352] width 56 height 12
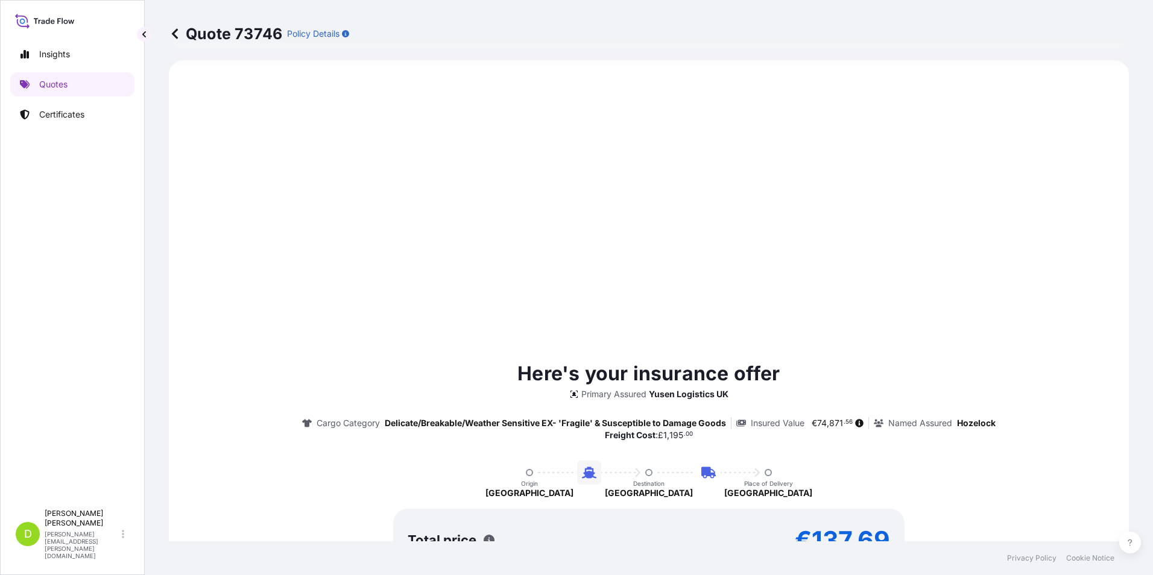
select select "Road / Inland"
select select "Sea"
select select "Road / Inland"
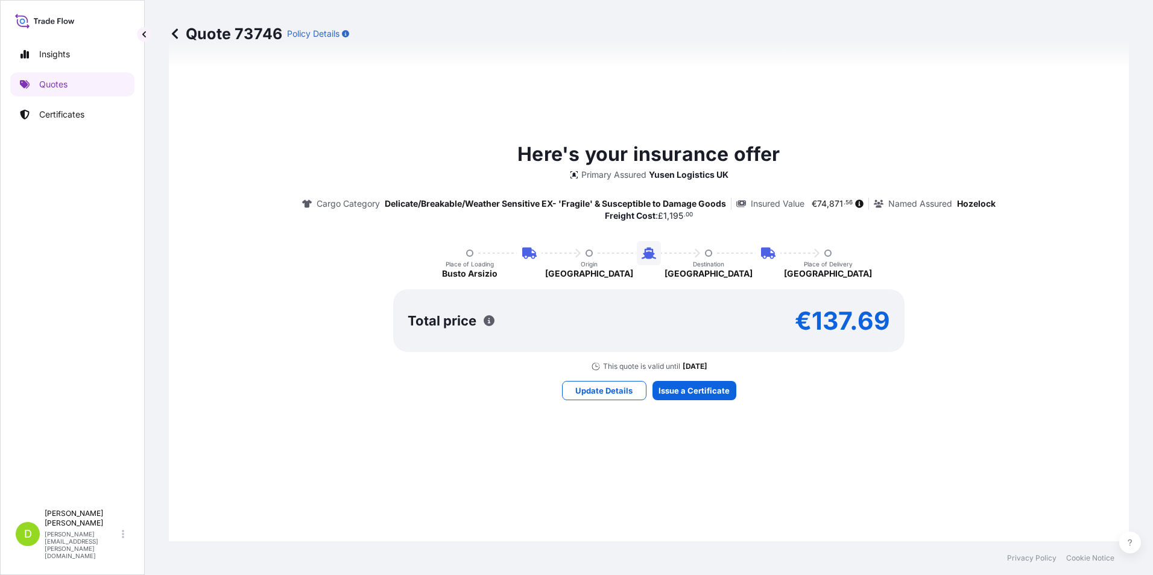
scroll to position [844, 0]
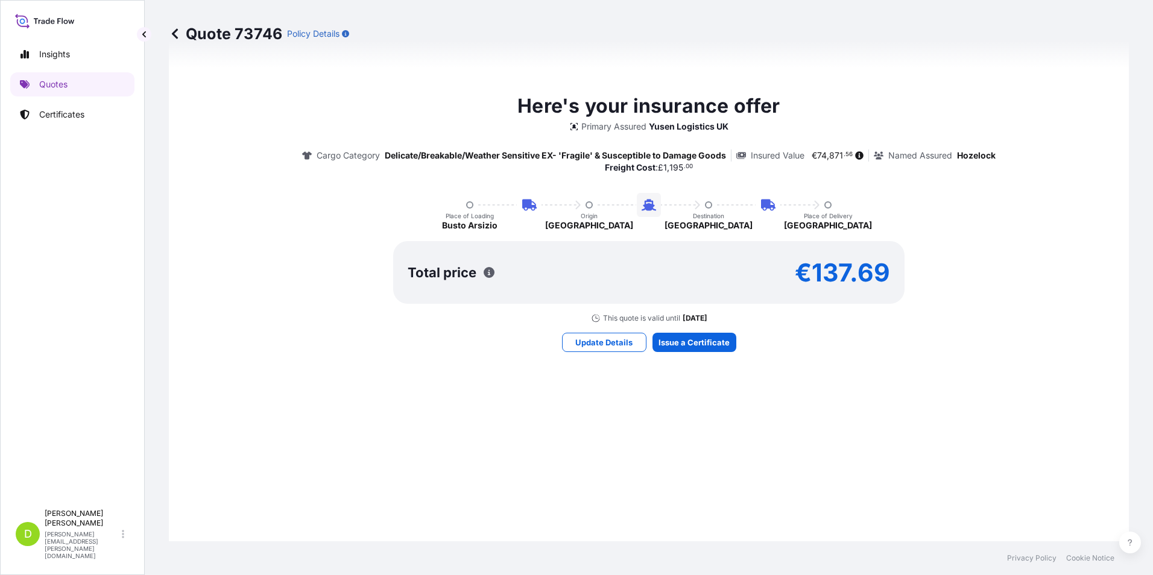
click at [485, 274] on icon "button" at bounding box center [488, 272] width 11 height 11
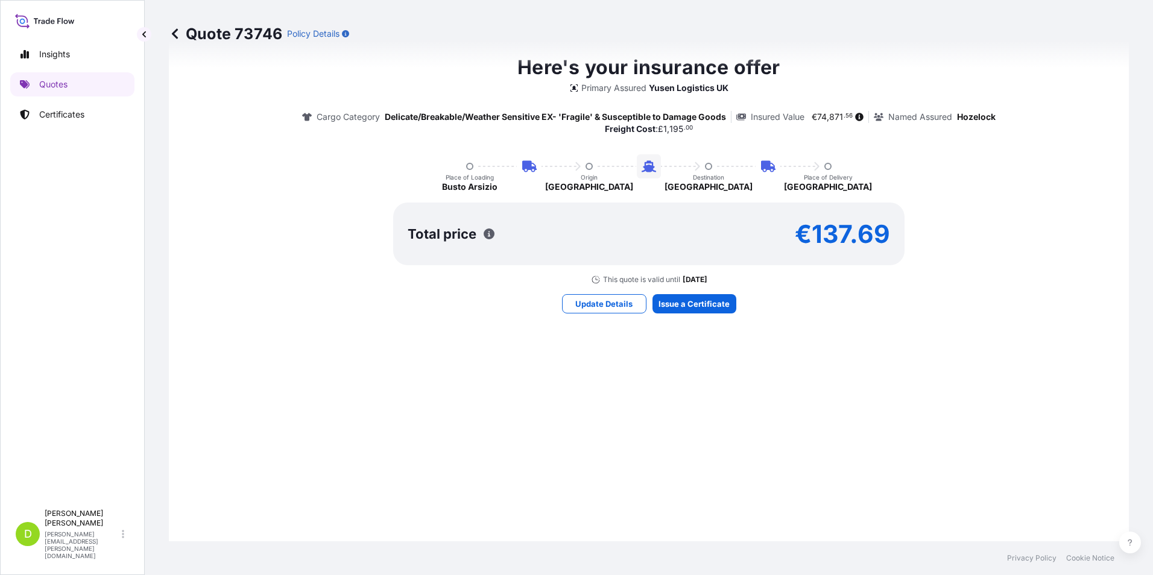
scroll to position [904, 0]
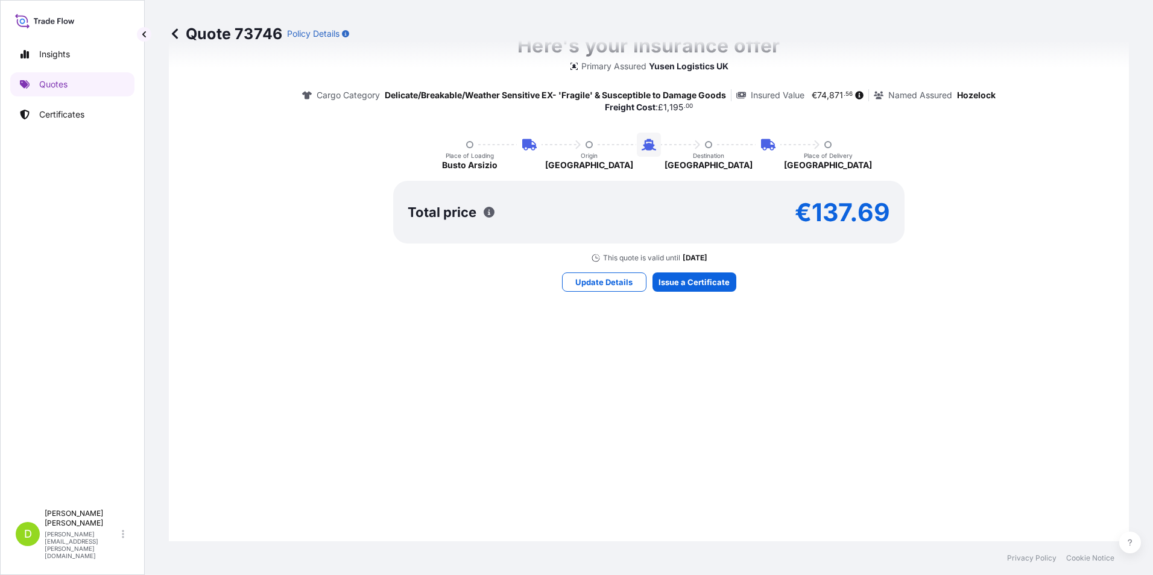
drag, startPoint x: 453, startPoint y: 135, endPoint x: 522, endPoint y: 133, distance: 68.7
click at [522, 133] on div "Here's your insurance offer Primary Assured Yusen Logistics UK Cargo Category D…" at bounding box center [649, 146] width 926 height 231
